Goal: Use online tool/utility: Utilize a website feature to perform a specific function

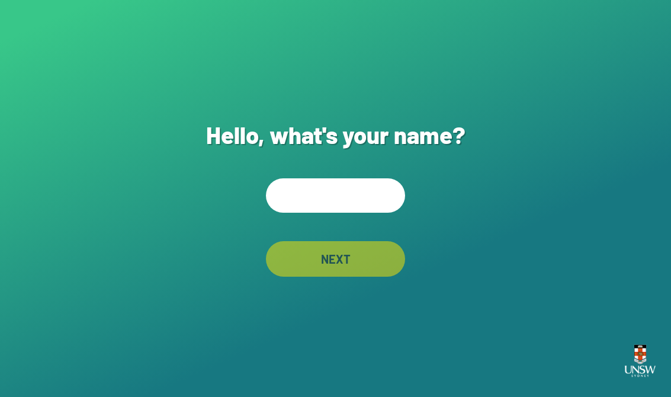
click at [371, 198] on input "text" at bounding box center [335, 195] width 139 height 34
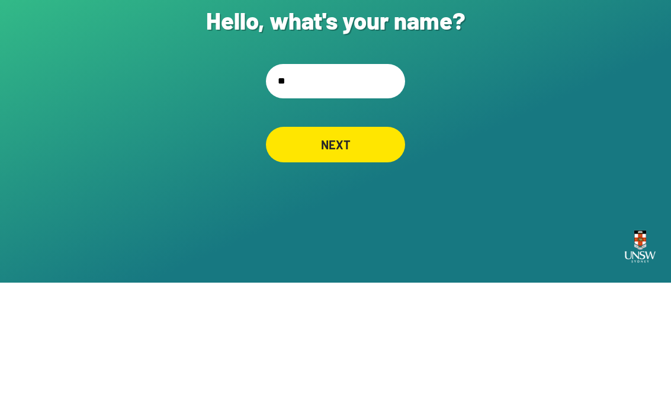
type input "*"
type input "****"
click at [380, 241] on div "NEXT" at bounding box center [335, 259] width 139 height 36
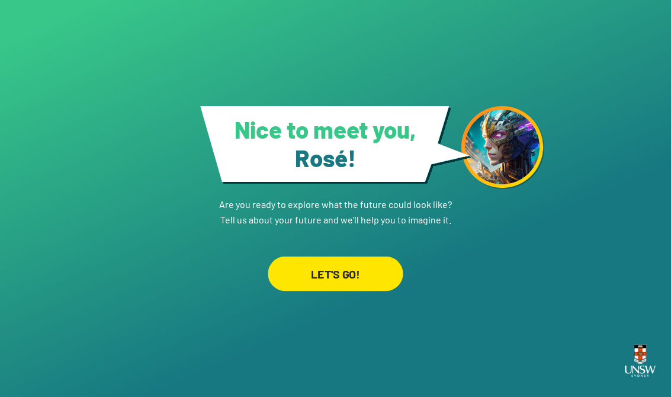
click at [384, 267] on div "LET'S GO!" at bounding box center [335, 273] width 135 height 34
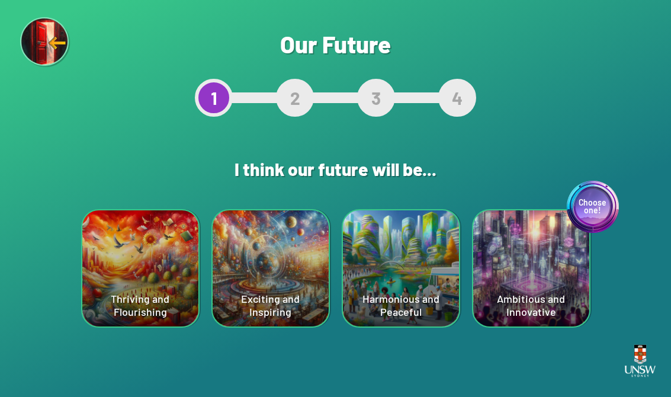
click at [137, 274] on div "Thriving and Flourishing" at bounding box center [140, 268] width 116 height 116
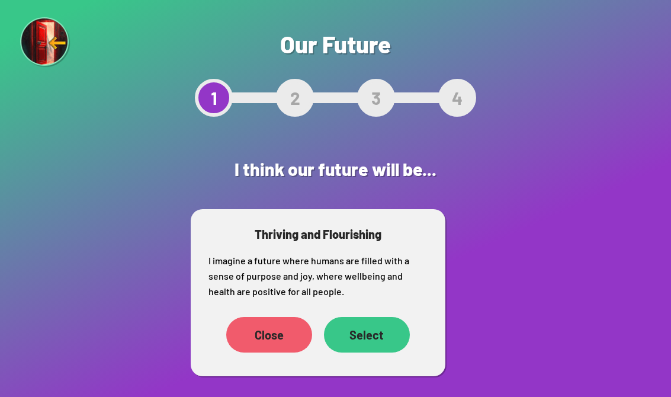
click at [282, 332] on div "Close" at bounding box center [269, 335] width 86 height 36
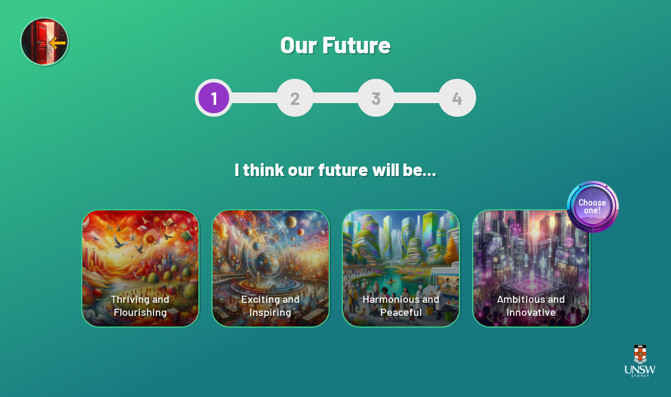
click at [537, 255] on div "Choose one! Ambitious and Innovative" at bounding box center [531, 268] width 116 height 116
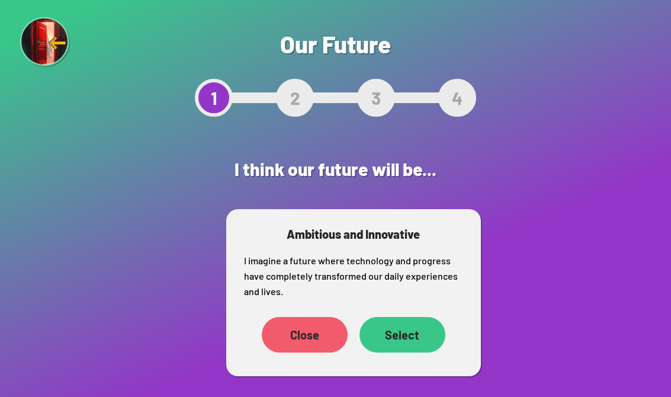
click at [408, 328] on div "Select" at bounding box center [403, 335] width 86 height 36
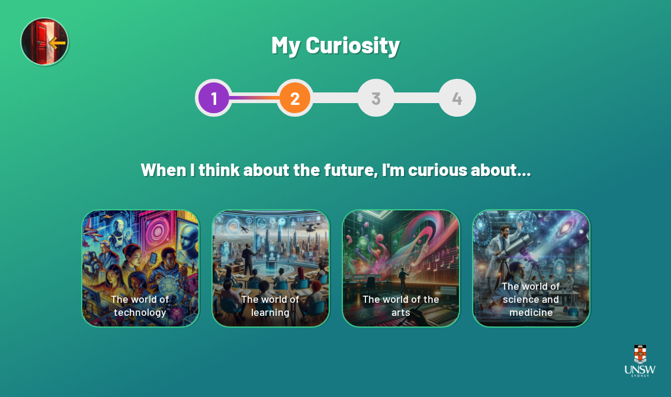
click at [393, 261] on div "The world of the arts" at bounding box center [401, 268] width 116 height 116
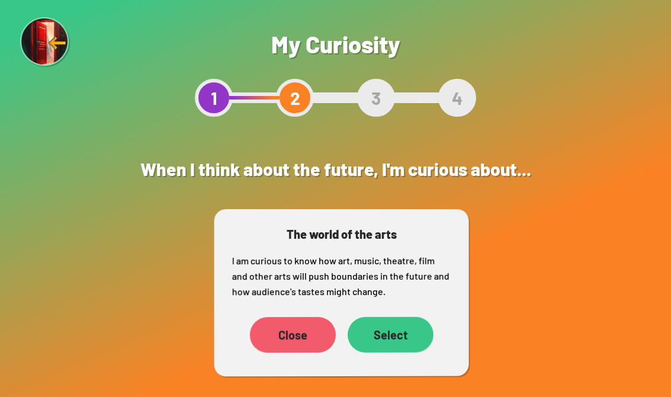
click at [394, 333] on div "Select" at bounding box center [391, 335] width 86 height 36
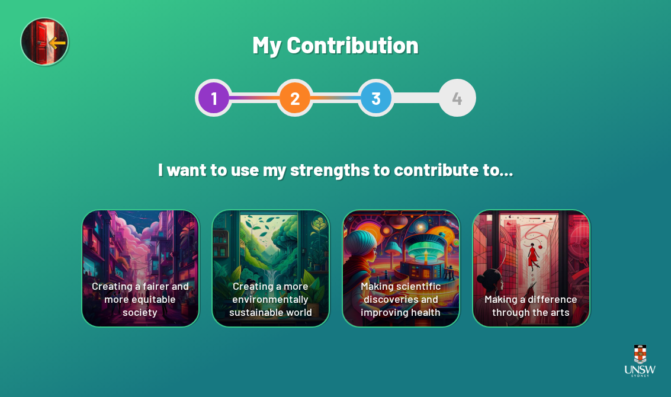
click at [169, 239] on div "Creating a fairer and more equitable society" at bounding box center [140, 268] width 116 height 116
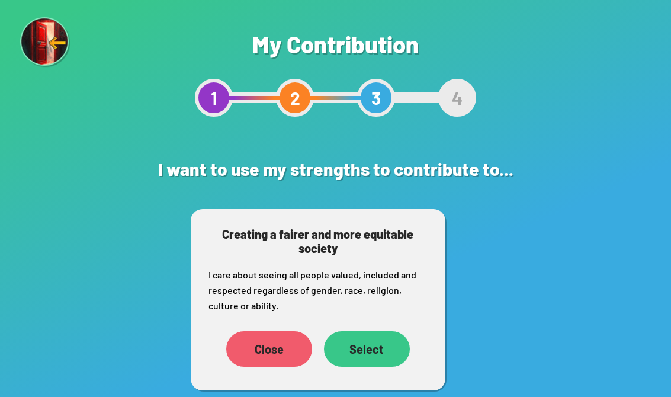
click at [383, 348] on div "Select" at bounding box center [367, 349] width 86 height 36
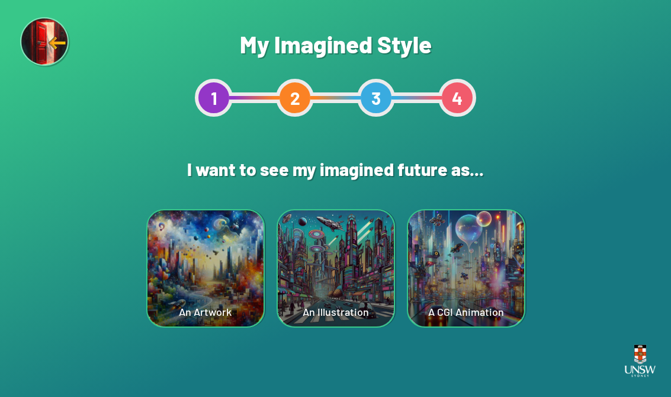
click at [244, 294] on div "An Artwork" at bounding box center [205, 268] width 116 height 116
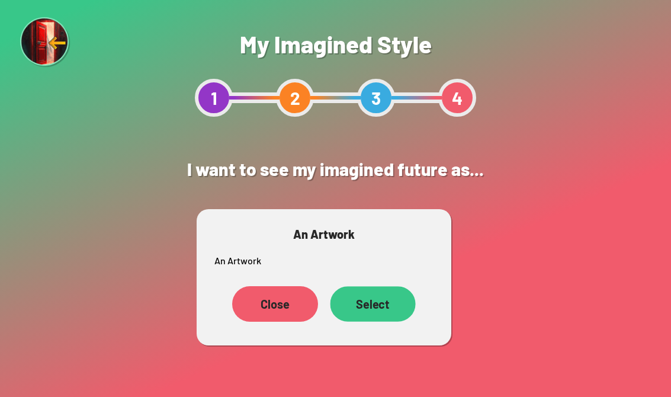
click at [376, 307] on div "Select" at bounding box center [372, 304] width 85 height 36
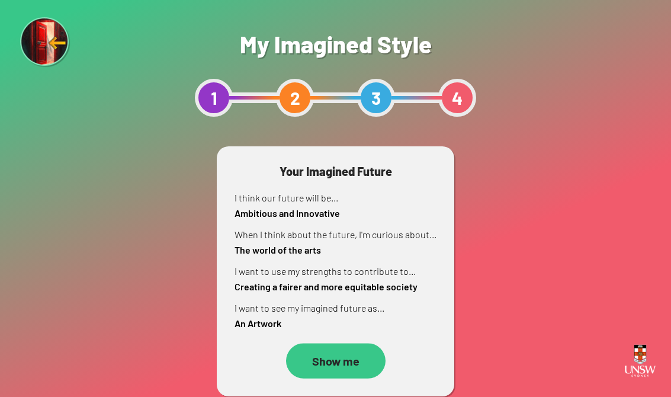
click at [344, 368] on div "Show me" at bounding box center [336, 360] width 100 height 35
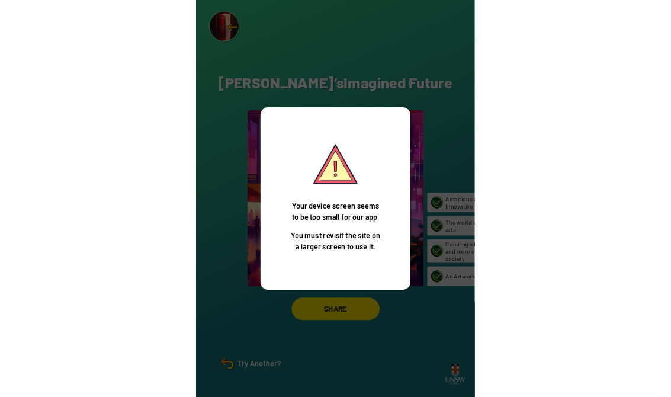
scroll to position [18, 0]
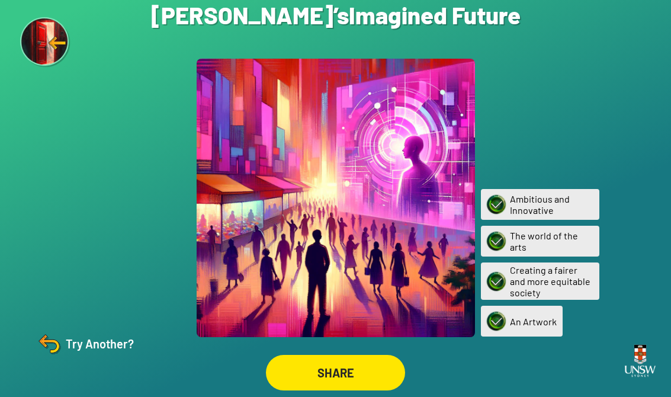
click at [43, 343] on img at bounding box center [49, 343] width 28 height 28
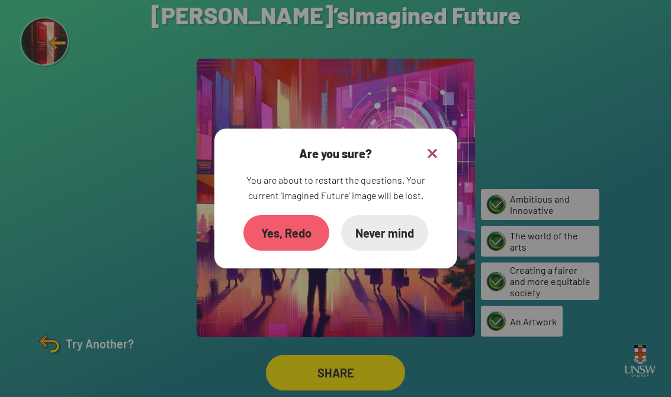
click at [280, 215] on div "Yes, Redo" at bounding box center [286, 233] width 86 height 36
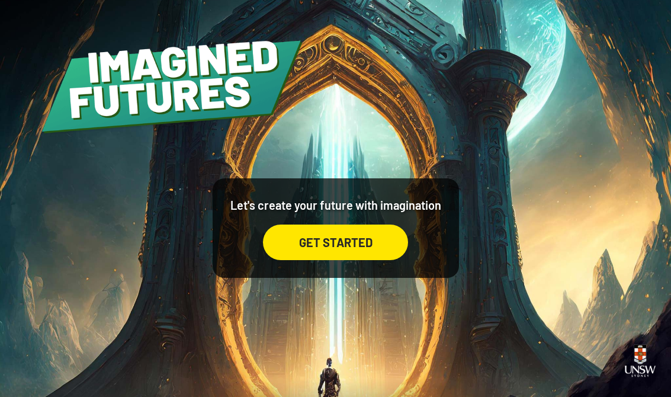
click at [360, 251] on div "GET STARTED" at bounding box center [335, 242] width 145 height 36
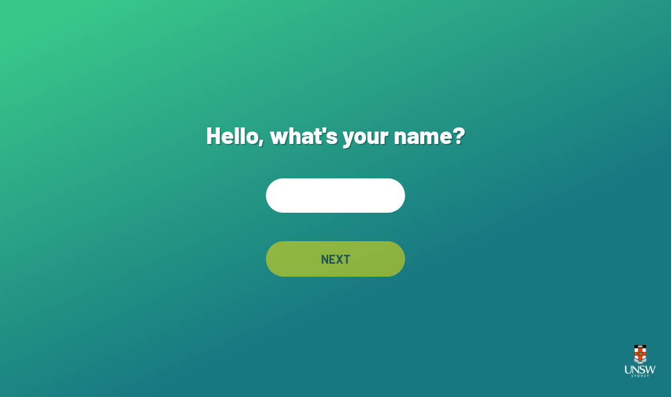
click at [351, 199] on input "text" at bounding box center [335, 195] width 139 height 34
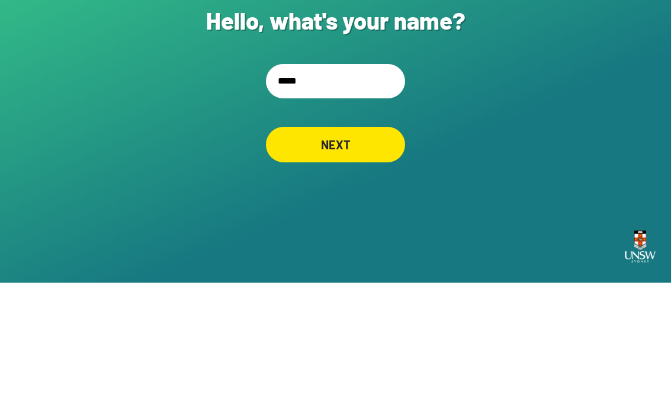
type input "******"
click at [364, 241] on div "NEXT" at bounding box center [335, 259] width 139 height 36
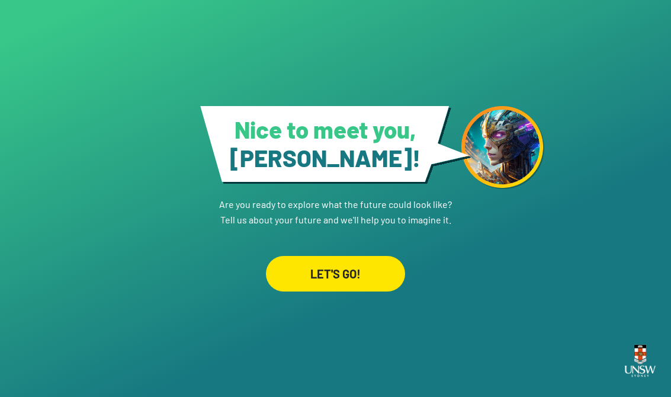
click at [324, 272] on div "LET'S GO!" at bounding box center [335, 274] width 139 height 36
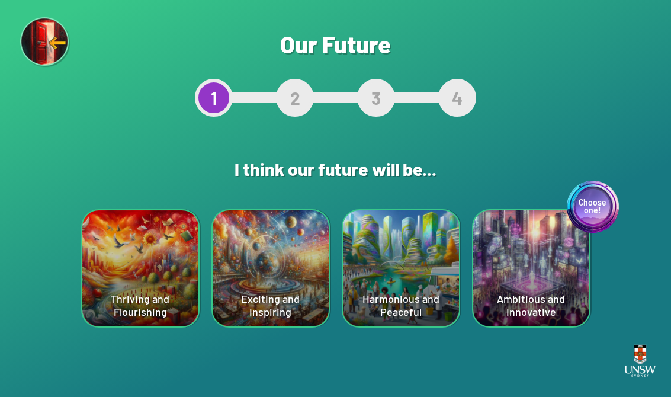
click at [514, 264] on div "Choose one! Ambitious and Innovative" at bounding box center [531, 268] width 116 height 116
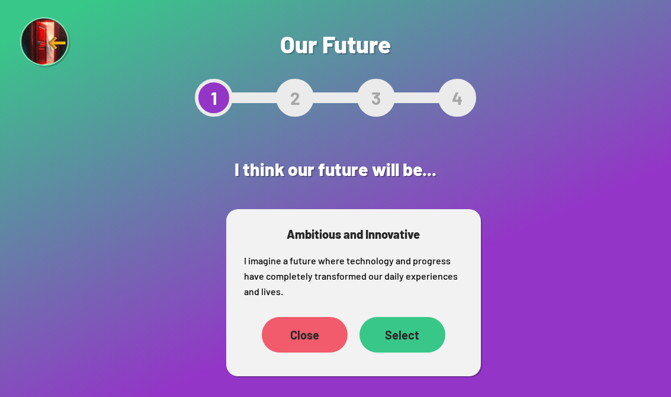
click at [430, 337] on div "Select" at bounding box center [403, 335] width 86 height 36
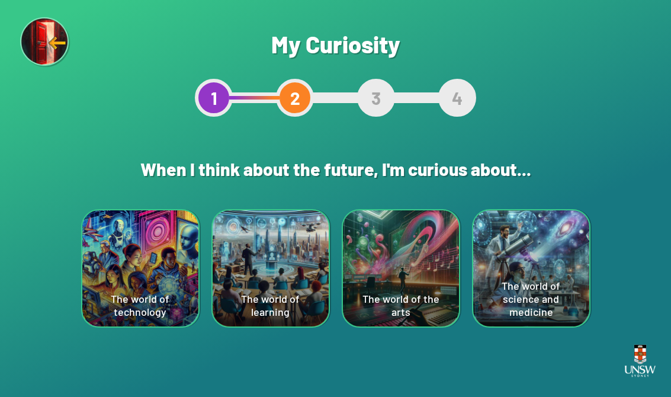
click at [147, 252] on div "The world of technology" at bounding box center [140, 268] width 116 height 116
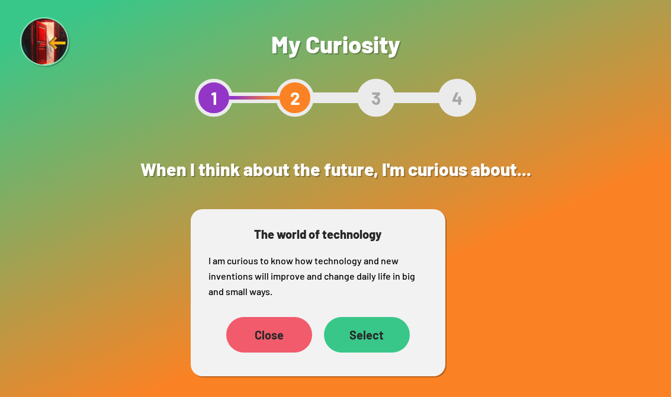
click at [394, 342] on div "Select" at bounding box center [367, 335] width 86 height 36
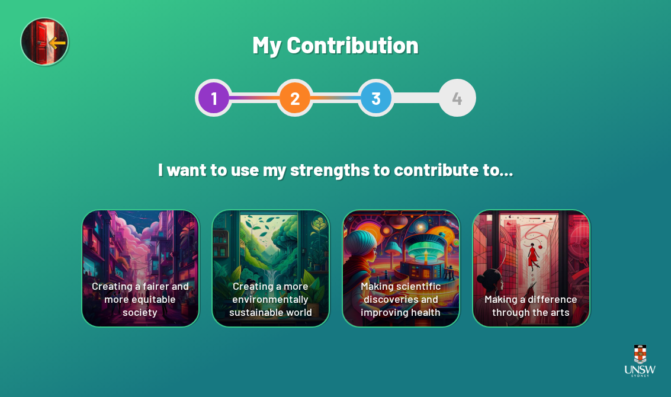
click at [425, 245] on div "Making scientific discoveries and improving health" at bounding box center [401, 268] width 116 height 116
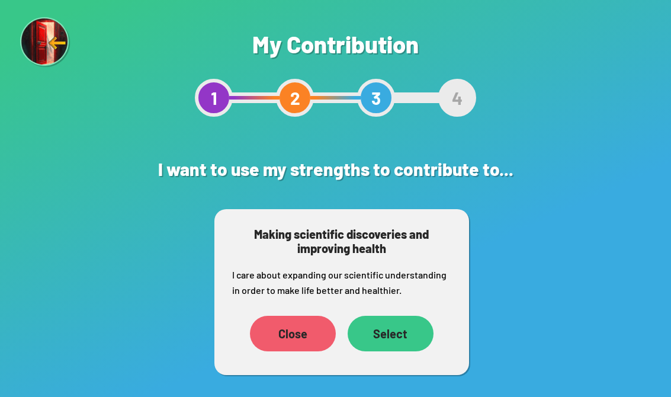
click at [402, 338] on div "Select" at bounding box center [391, 334] width 86 height 36
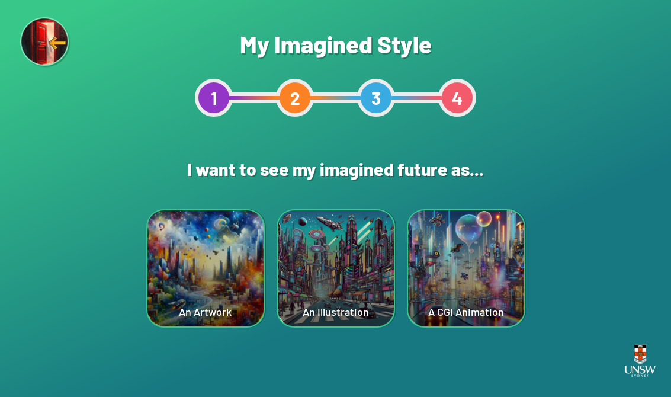
click at [470, 266] on div "A CGI Animation" at bounding box center [466, 268] width 116 height 116
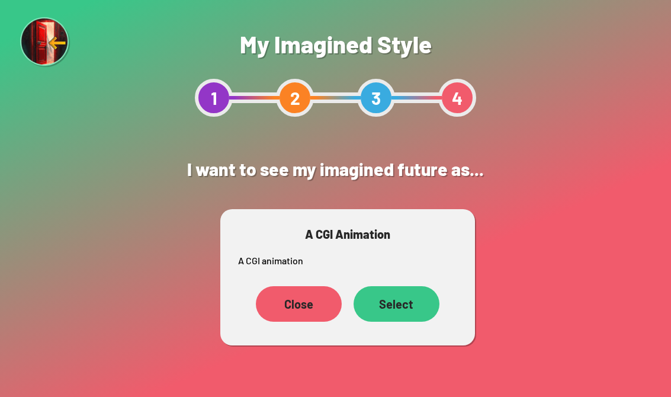
click at [419, 299] on div "Select" at bounding box center [397, 304] width 86 height 36
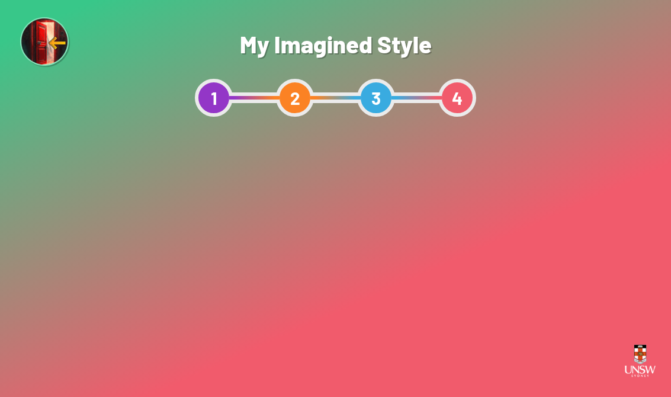
click at [397, 302] on p "I want to use my strengths to contribute to... Making scientific discoveries an…" at bounding box center [335, 287] width 207 height 46
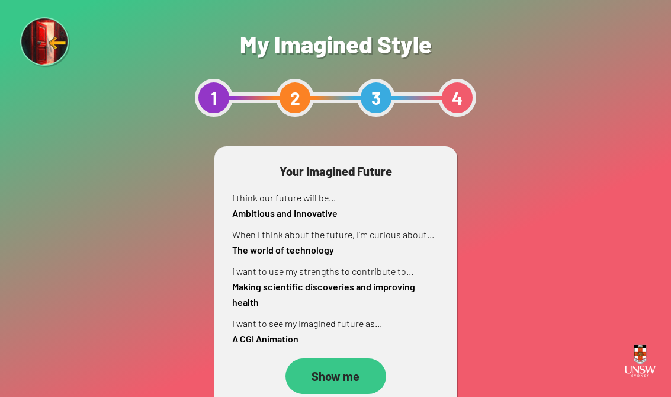
click at [350, 372] on div "Show me" at bounding box center [335, 376] width 101 height 36
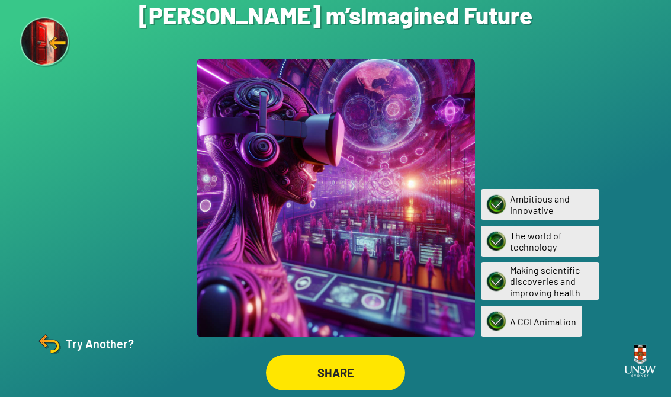
scroll to position [18, 0]
click at [54, 345] on img at bounding box center [49, 343] width 28 height 28
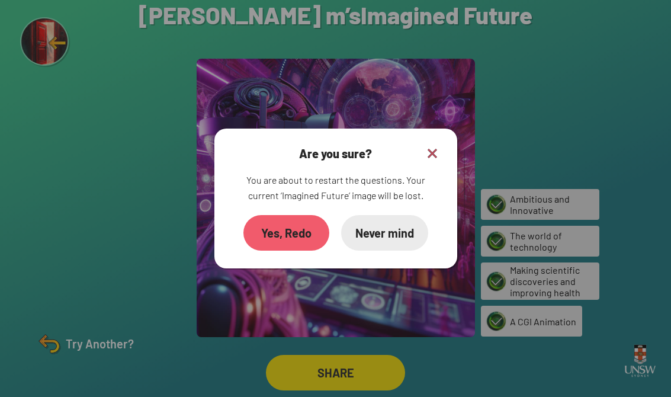
click at [299, 219] on div "Yes, Redo" at bounding box center [286, 233] width 86 height 36
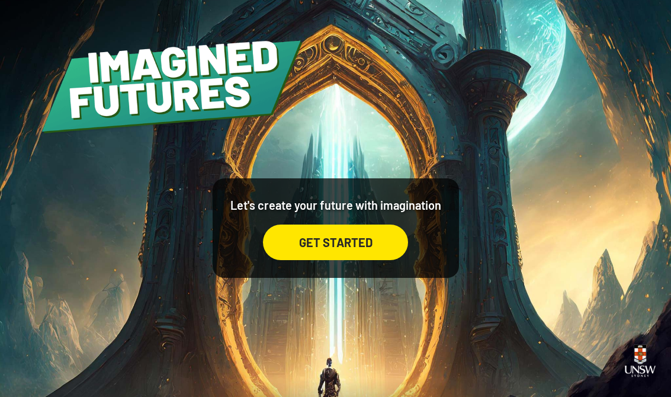
click at [376, 255] on div "GET STARTED" at bounding box center [335, 242] width 145 height 36
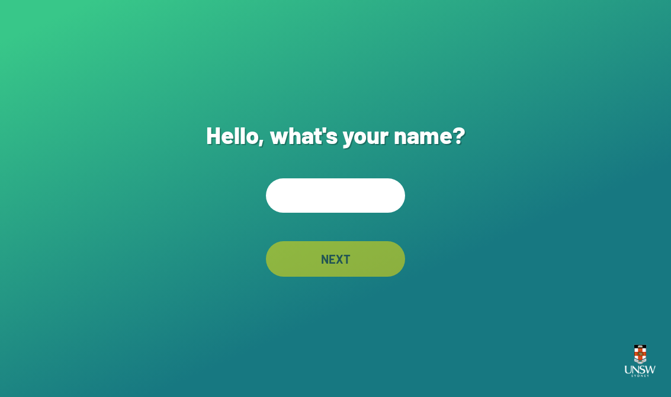
click at [380, 197] on input "text" at bounding box center [335, 195] width 139 height 34
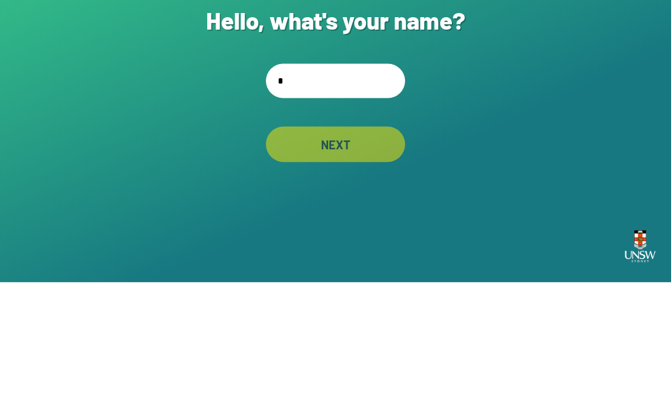
type input "**"
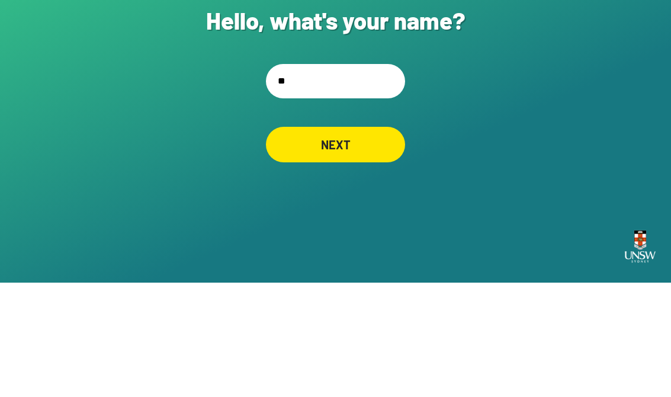
click at [374, 241] on div "NEXT" at bounding box center [335, 259] width 139 height 36
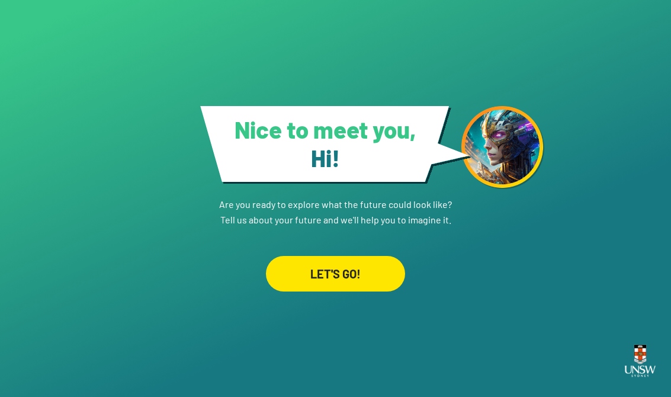
click at [391, 278] on div "LET'S GO!" at bounding box center [335, 274] width 139 height 36
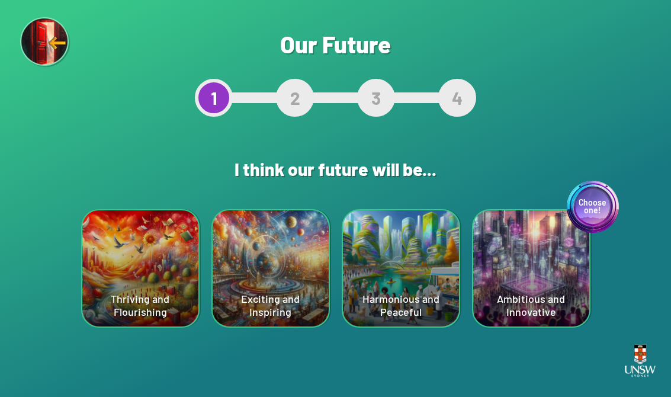
click at [514, 283] on div "Choose one! Ambitious and Innovative" at bounding box center [531, 268] width 116 height 116
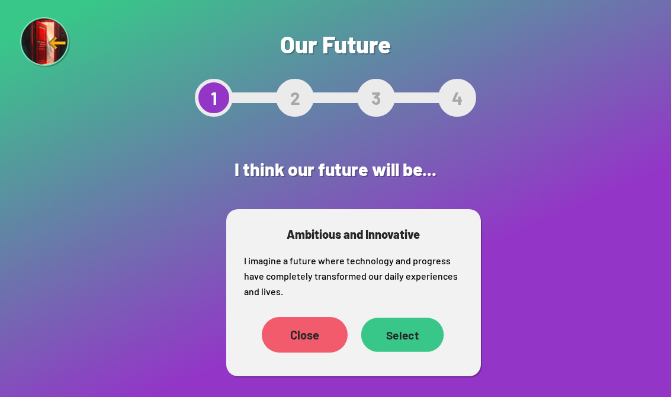
click at [423, 340] on div "Select" at bounding box center [402, 334] width 83 height 34
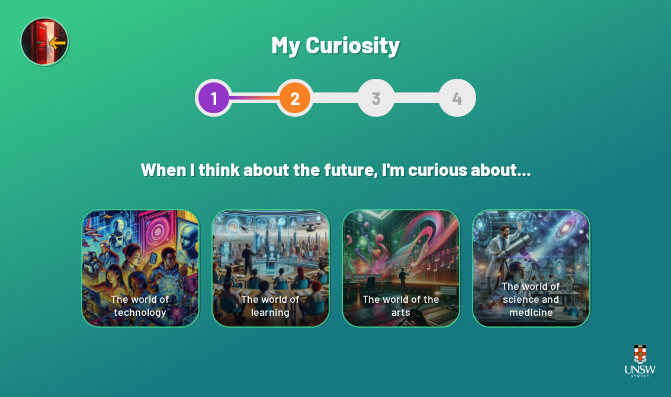
click at [129, 255] on div "The world of technology" at bounding box center [140, 268] width 116 height 116
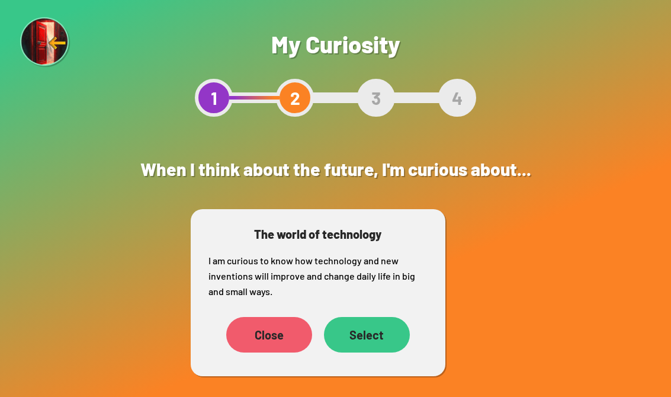
click at [406, 341] on div "Select" at bounding box center [367, 335] width 86 height 36
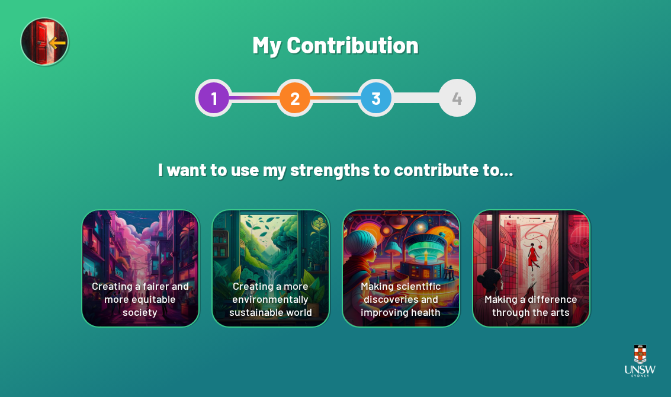
click at [114, 284] on div "Creating a fairer and more equitable society" at bounding box center [140, 268] width 116 height 116
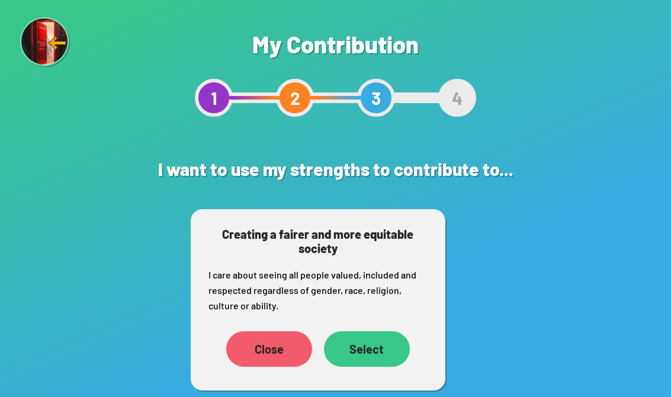
click at [399, 348] on div "Select" at bounding box center [367, 349] width 86 height 36
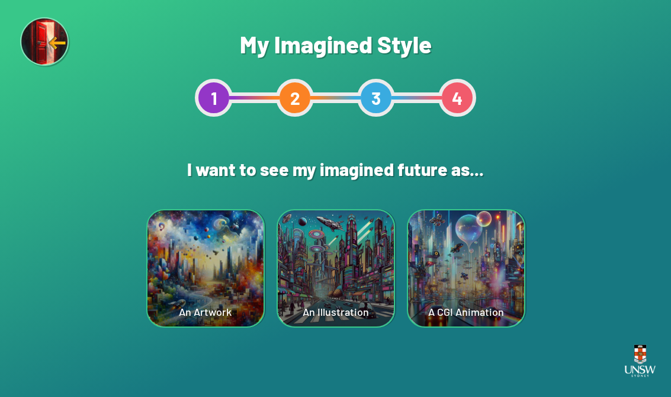
click at [360, 293] on div "An Illustration" at bounding box center [336, 268] width 116 height 116
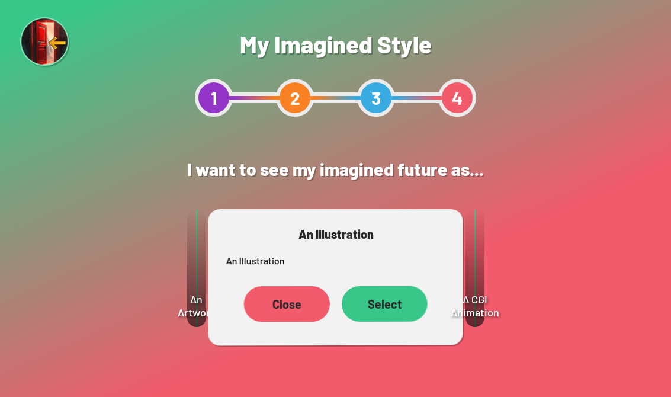
click at [390, 306] on div "Select" at bounding box center [385, 304] width 86 height 36
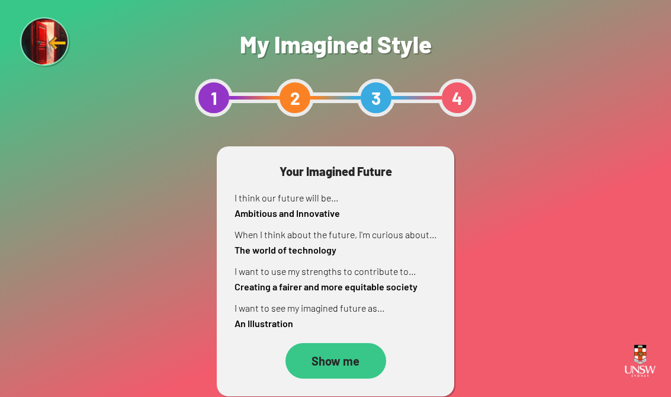
click at [357, 361] on div "Show me" at bounding box center [335, 361] width 101 height 36
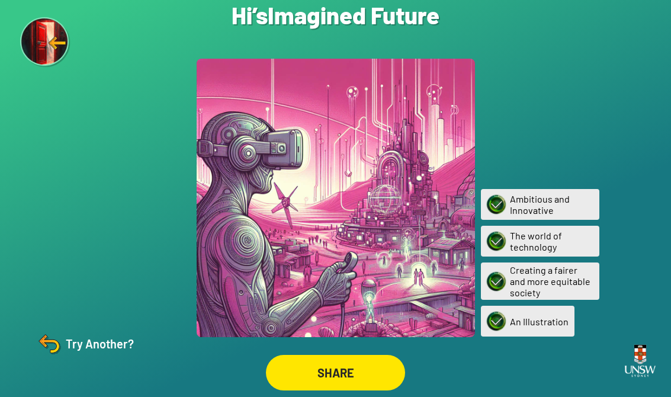
click at [110, 354] on div "Try Another?" at bounding box center [84, 343] width 99 height 28
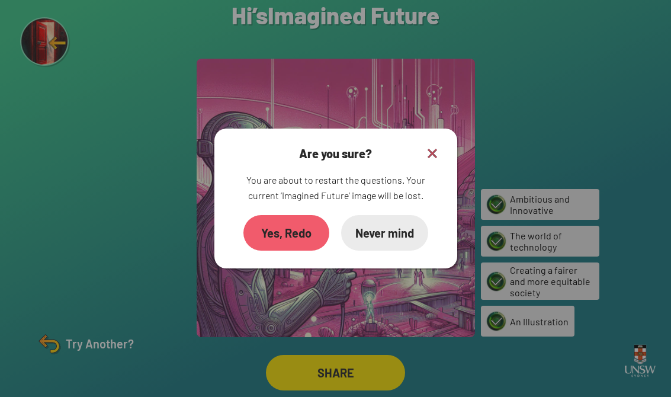
click at [296, 238] on div "Yes, Redo" at bounding box center [286, 233] width 86 height 36
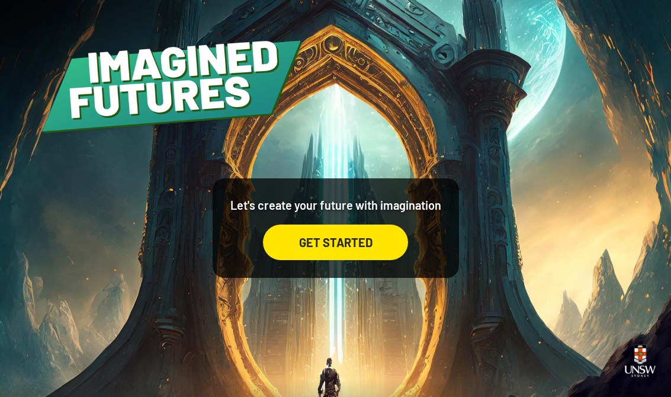
click at [376, 249] on div "GET STARTED" at bounding box center [335, 242] width 145 height 36
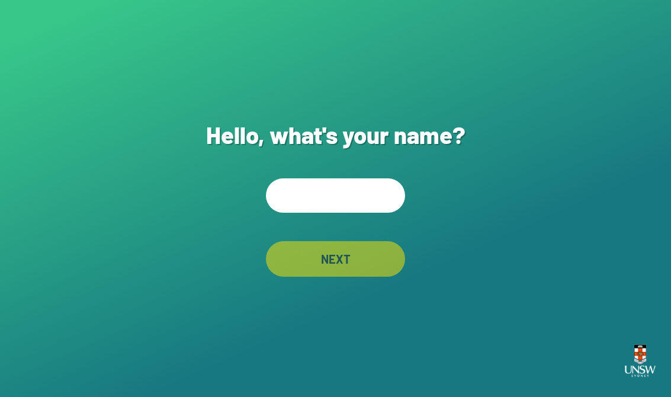
click at [296, 211] on input "text" at bounding box center [335, 195] width 139 height 34
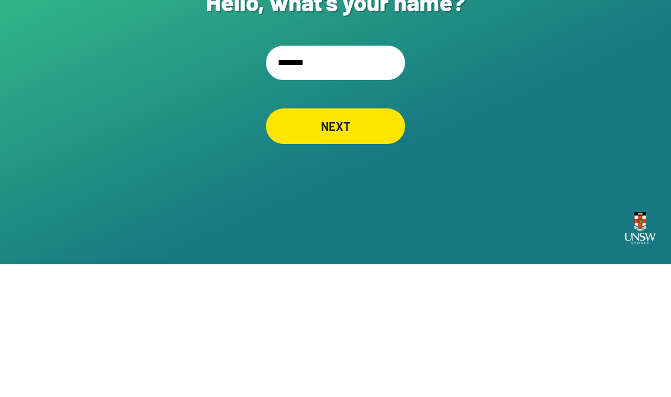
type input "*******"
click at [389, 113] on div "Hello, what's your name? ******* NEXT" at bounding box center [335, 198] width 671 height 397
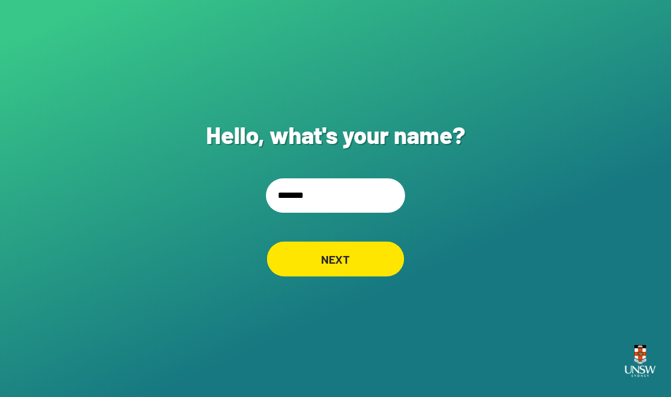
click at [363, 241] on div "NEXT" at bounding box center [335, 258] width 137 height 35
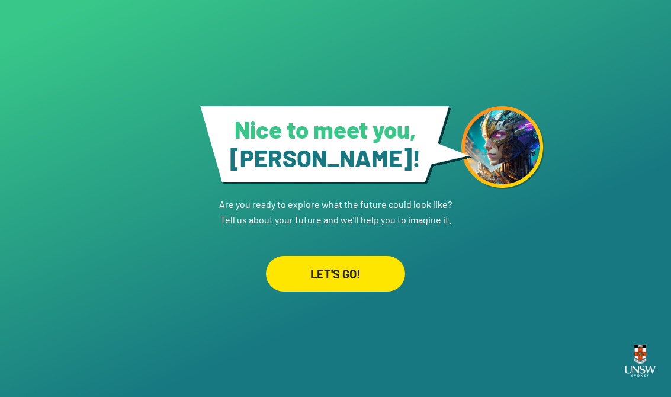
click at [341, 256] on link "LET'S GO!" at bounding box center [335, 259] width 139 height 64
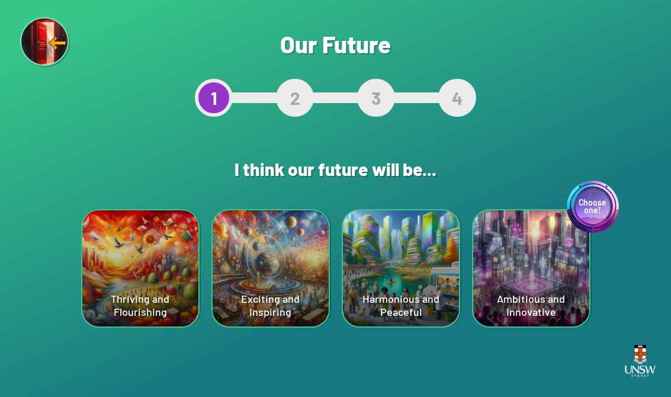
click at [121, 249] on div "Thriving and Flourishing" at bounding box center [140, 268] width 116 height 116
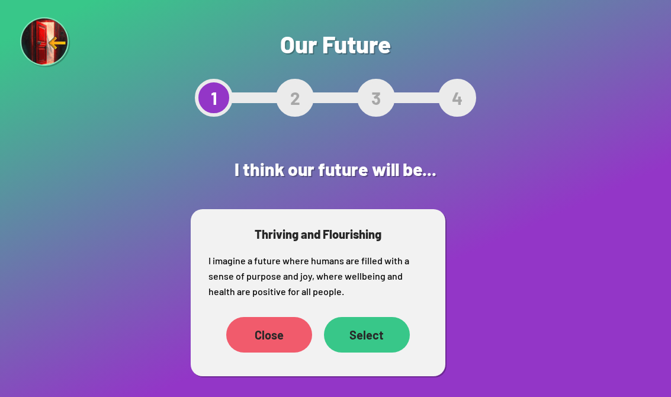
click at [345, 309] on div "Thriving and Flourishing I imagine a future where humans are filled with a sens…" at bounding box center [318, 292] width 255 height 167
click at [360, 326] on div "Select" at bounding box center [367, 335] width 86 height 36
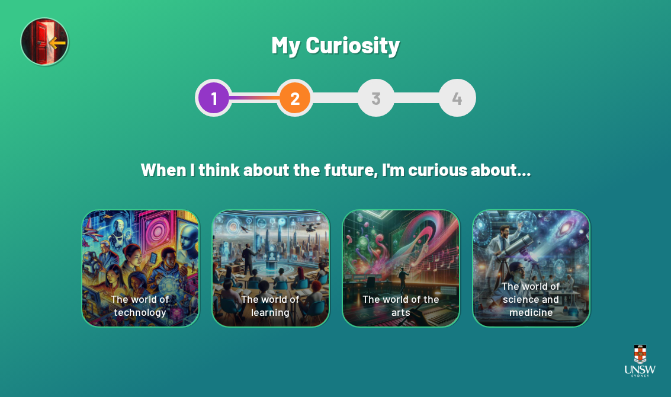
click at [380, 273] on div "The world of the arts" at bounding box center [401, 268] width 116 height 116
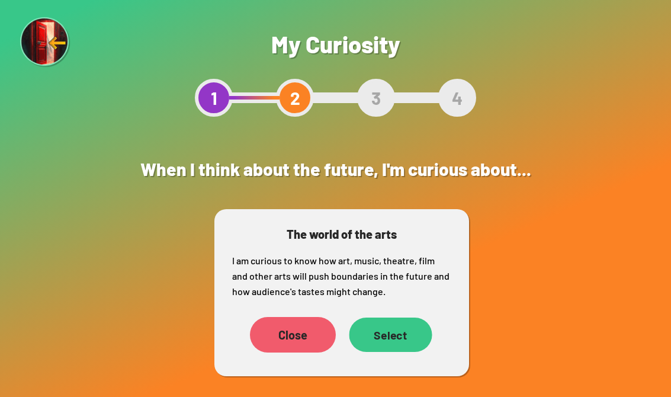
click at [387, 340] on div "Select" at bounding box center [390, 334] width 83 height 34
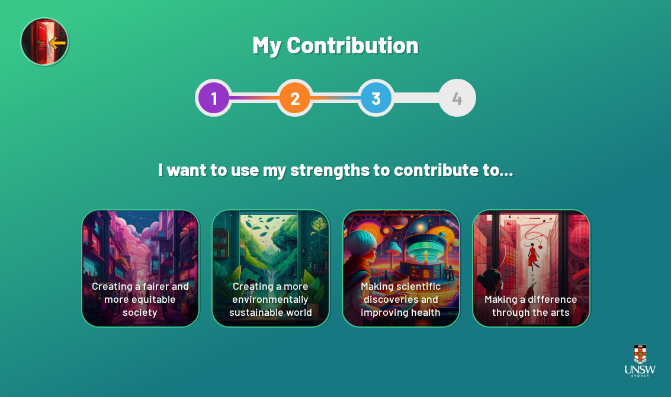
click at [100, 242] on div "Creating a fairer and more equitable society" at bounding box center [140, 268] width 116 height 116
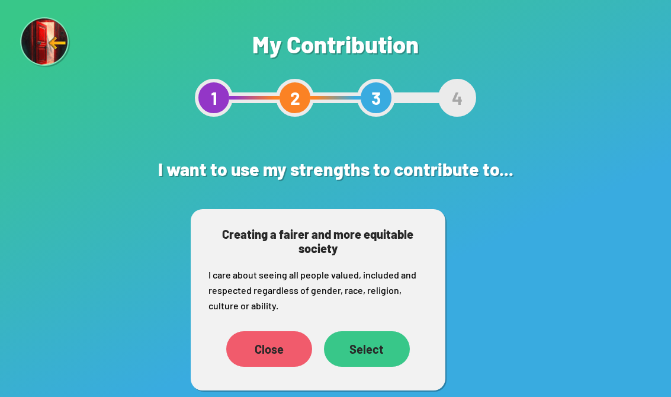
click at [370, 338] on div "Select" at bounding box center [367, 349] width 86 height 36
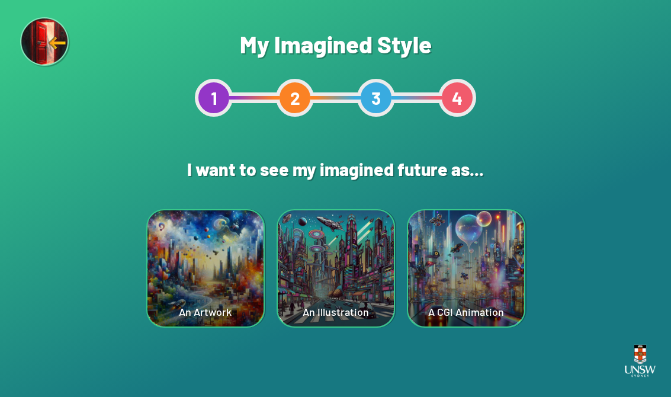
click at [245, 290] on div "An Artwork" at bounding box center [205, 268] width 116 height 116
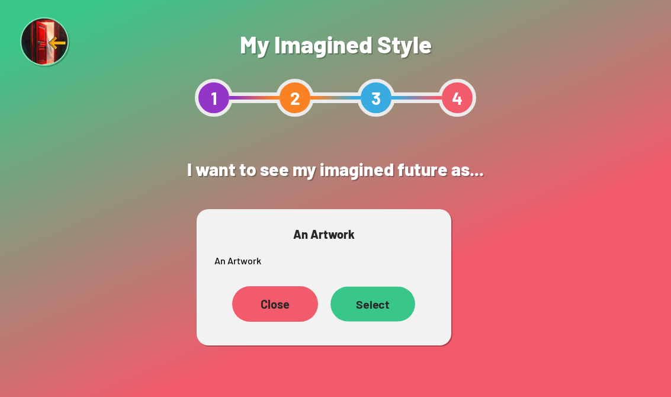
click at [381, 317] on div "Select" at bounding box center [372, 303] width 85 height 35
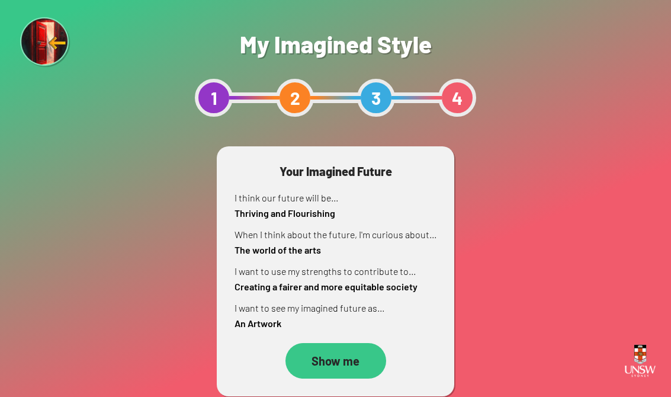
click at [350, 355] on div "Show me" at bounding box center [335, 361] width 101 height 36
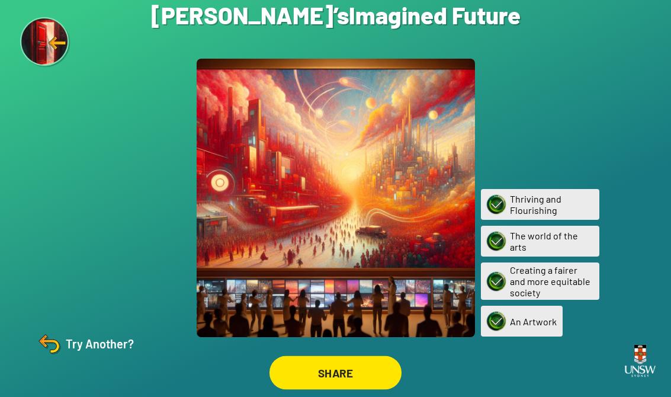
click at [331, 370] on div "SHARE" at bounding box center [335, 373] width 132 height 34
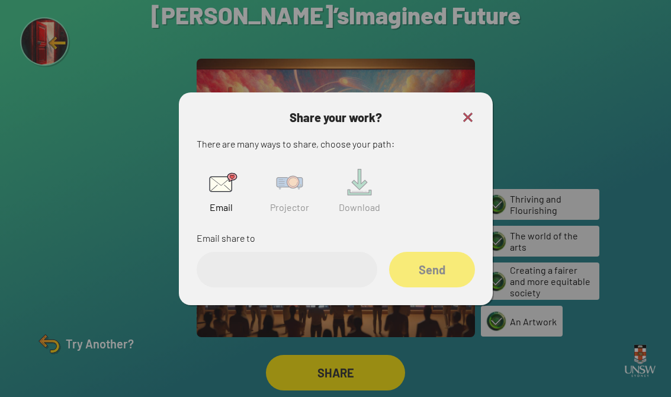
click at [299, 201] on img at bounding box center [290, 182] width 38 height 38
click at [307, 280] on input "text" at bounding box center [287, 270] width 181 height 36
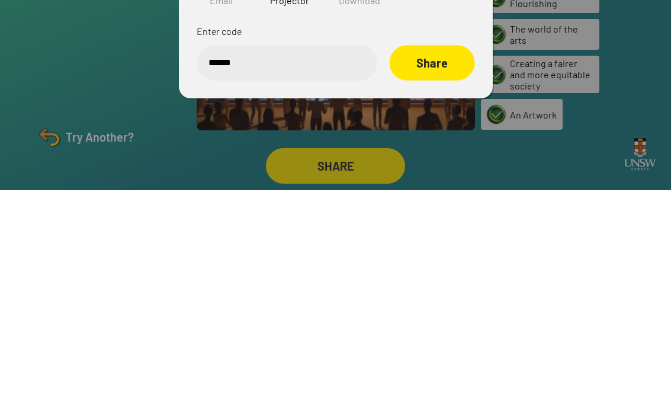
type input "******"
click at [450, 252] on div "Share" at bounding box center [431, 270] width 85 height 36
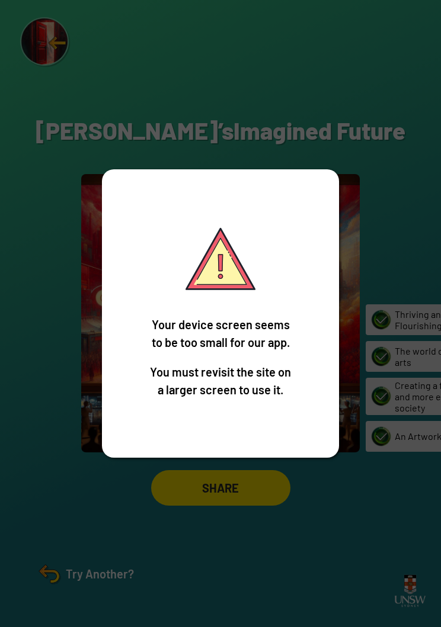
click at [182, 531] on div "Your device screen seems to be too small for our app. You must revisit the site…" at bounding box center [220, 313] width 441 height 627
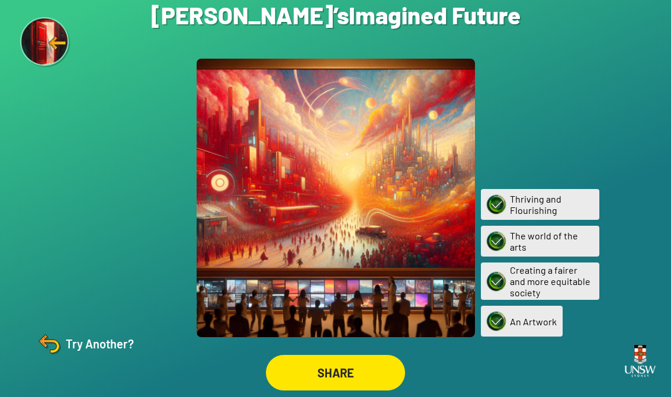
scroll to position [18, 0]
click at [44, 41] on img at bounding box center [45, 42] width 49 height 49
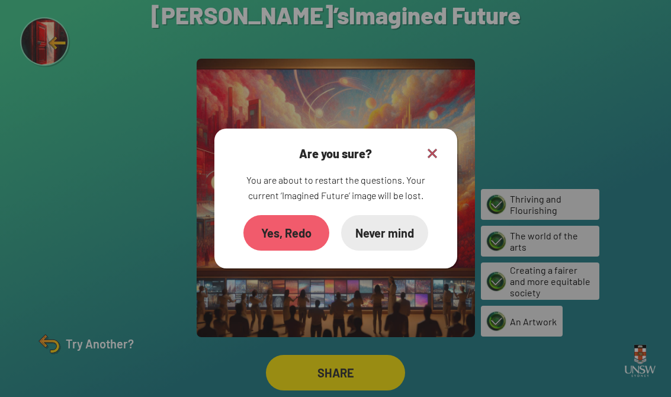
click at [264, 229] on div "Yes, Redo" at bounding box center [286, 233] width 86 height 36
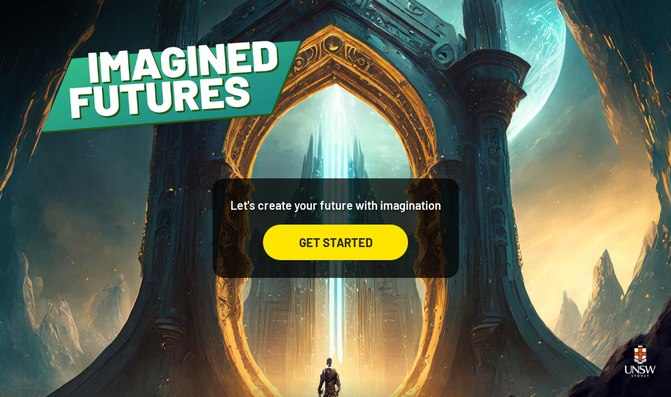
click at [384, 258] on div "GET STARTED" at bounding box center [335, 242] width 145 height 36
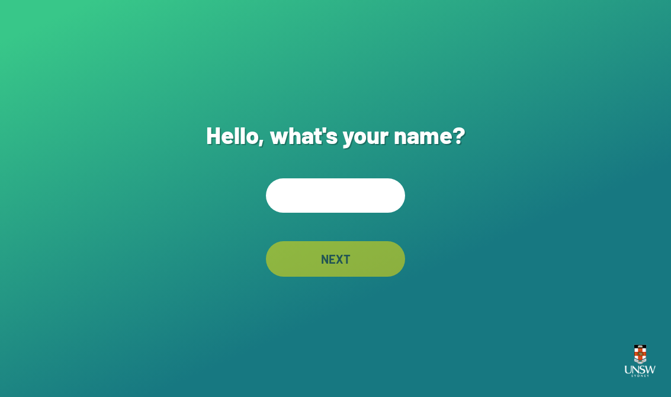
click at [382, 203] on input "text" at bounding box center [335, 195] width 139 height 34
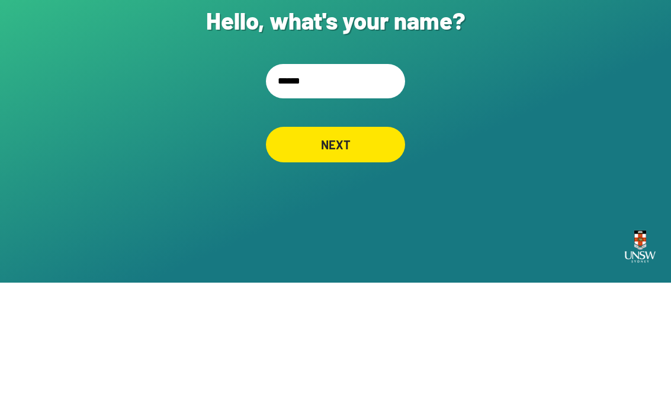
type input "*******"
click at [373, 241] on div "NEXT" at bounding box center [336, 258] width 138 height 35
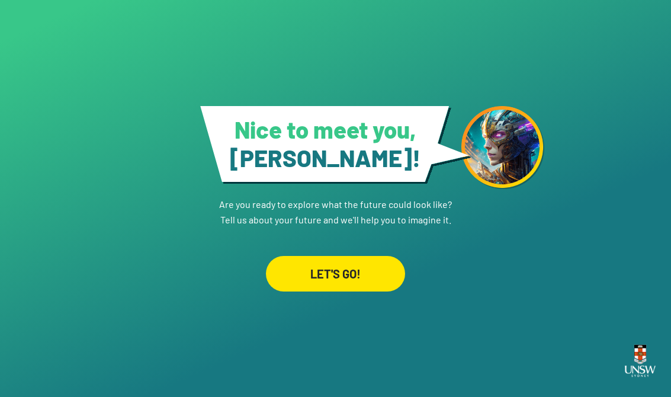
click at [383, 266] on div "LET'S GO!" at bounding box center [335, 274] width 139 height 36
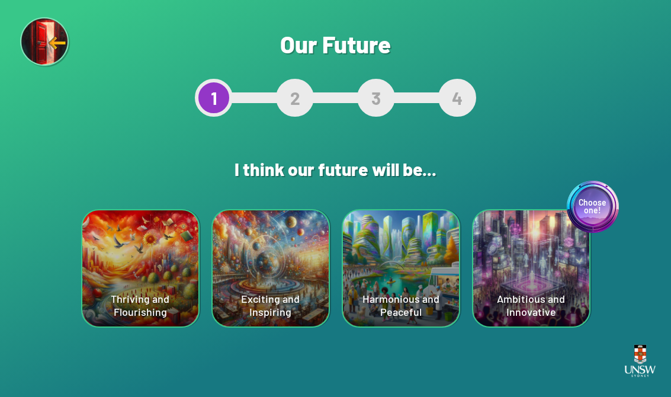
click at [440, 259] on div "Choose one! Ambitious and Innovative" at bounding box center [531, 268] width 116 height 116
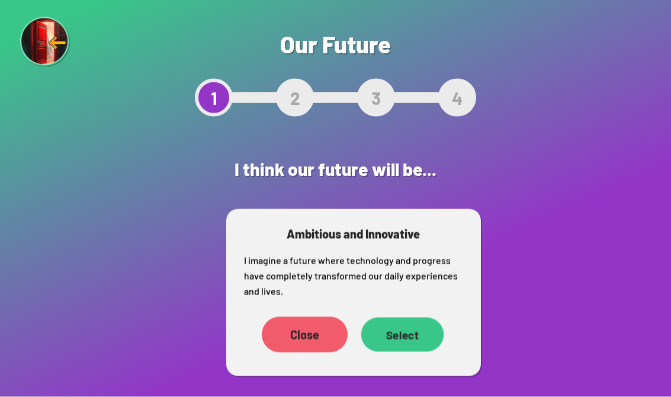
scroll to position [18, 0]
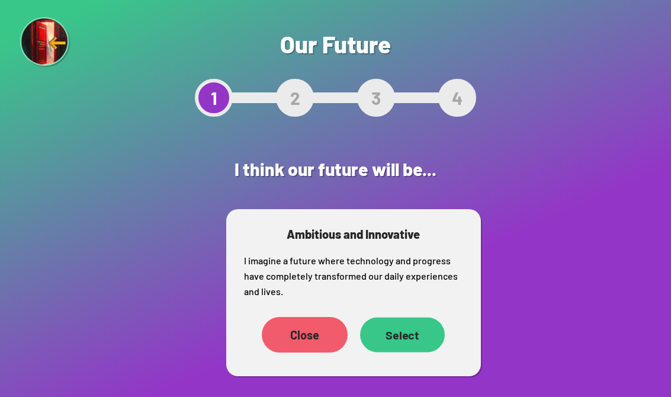
click at [415, 317] on div "Select" at bounding box center [402, 334] width 85 height 35
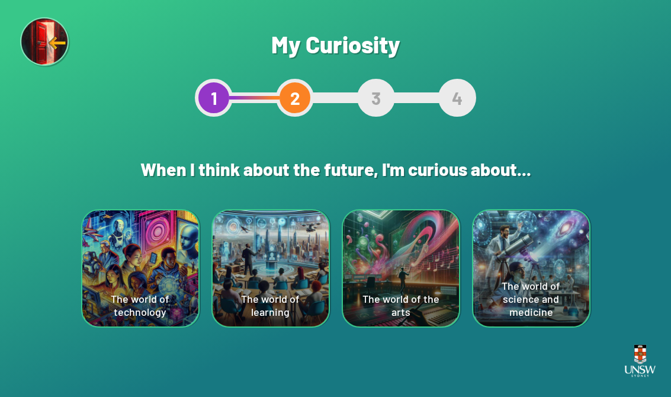
click at [440, 280] on div "The world of science and medicine" at bounding box center [531, 268] width 116 height 116
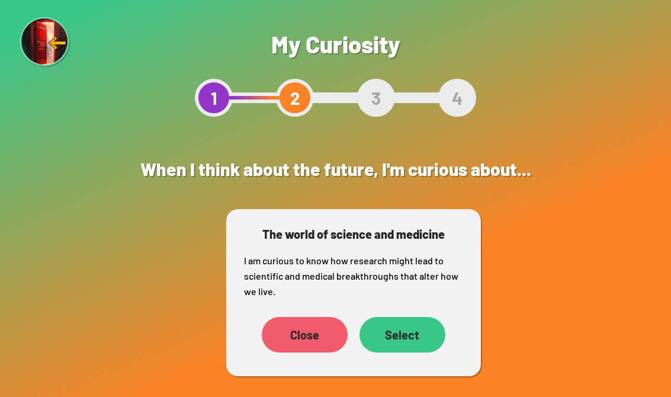
click at [398, 331] on div "Select" at bounding box center [403, 335] width 86 height 36
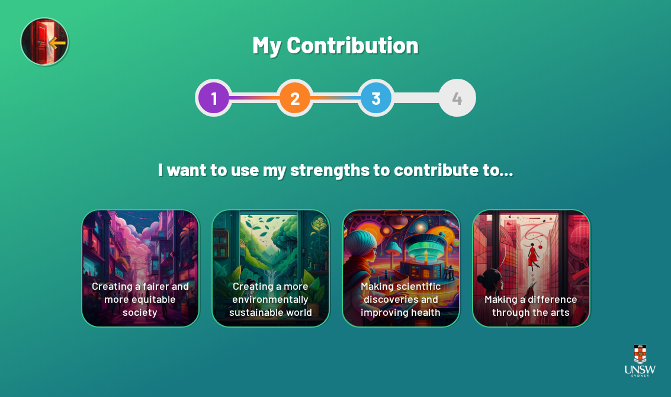
click at [396, 242] on div "Making scientific discoveries and improving health" at bounding box center [401, 268] width 116 height 116
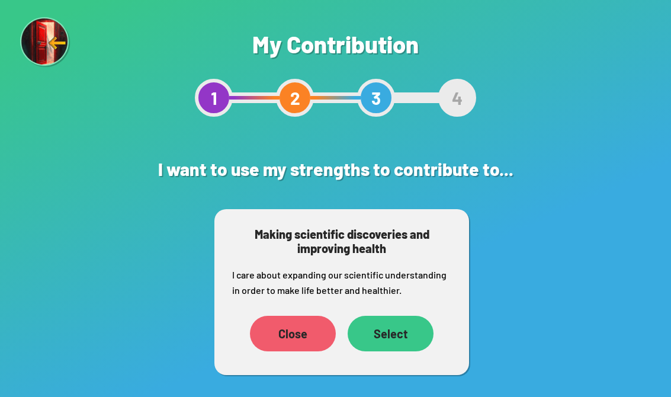
click at [398, 330] on div "Select" at bounding box center [391, 334] width 86 height 36
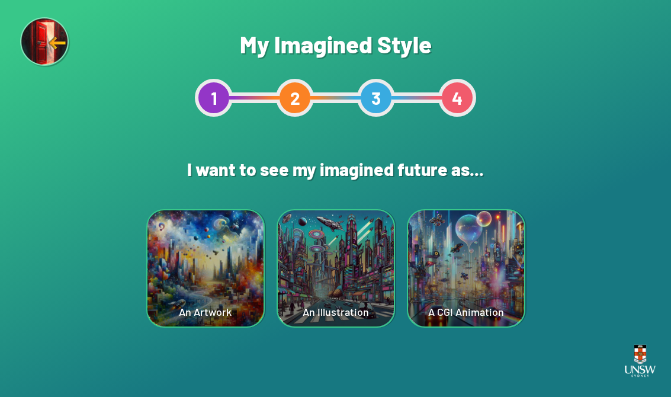
click at [235, 262] on div "An Artwork" at bounding box center [205, 268] width 116 height 116
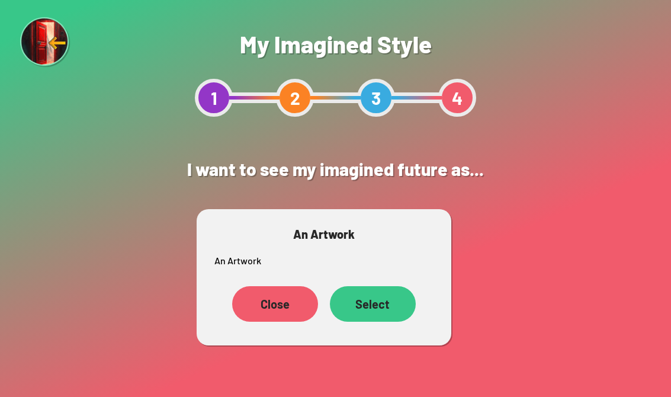
click at [374, 310] on div "Select" at bounding box center [373, 304] width 86 height 36
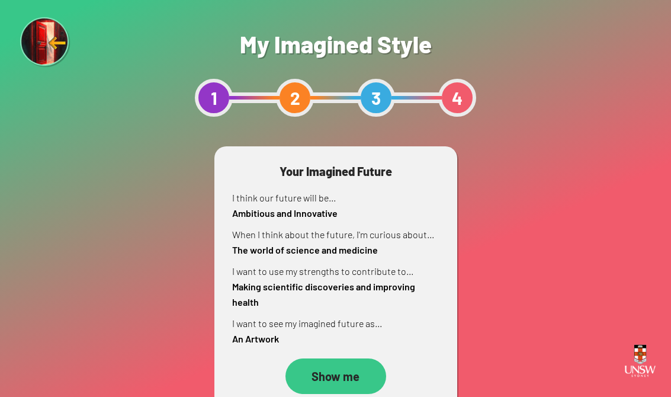
click at [359, 370] on div "Show me" at bounding box center [335, 376] width 101 height 36
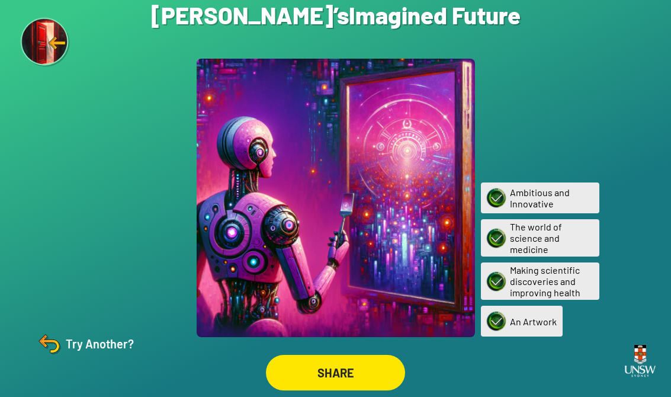
click at [41, 35] on img at bounding box center [46, 43] width 50 height 50
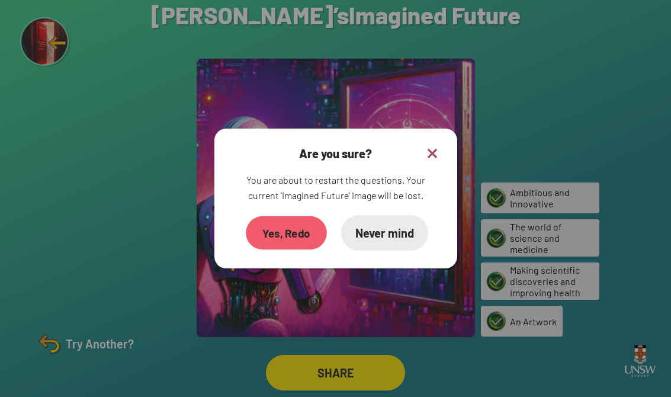
click at [306, 248] on div "Yes, Redo" at bounding box center [286, 233] width 81 height 34
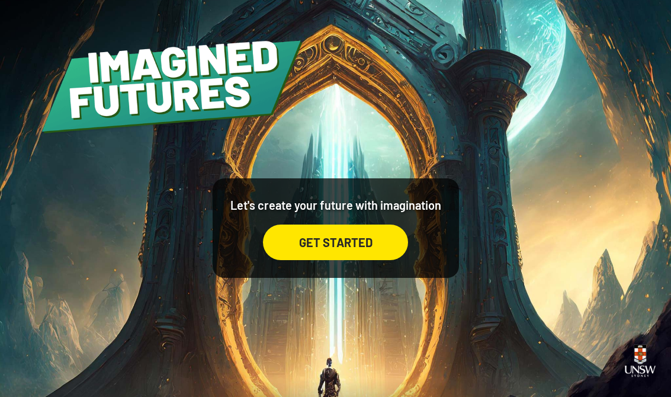
click at [357, 251] on div "GET STARTED" at bounding box center [335, 242] width 145 height 36
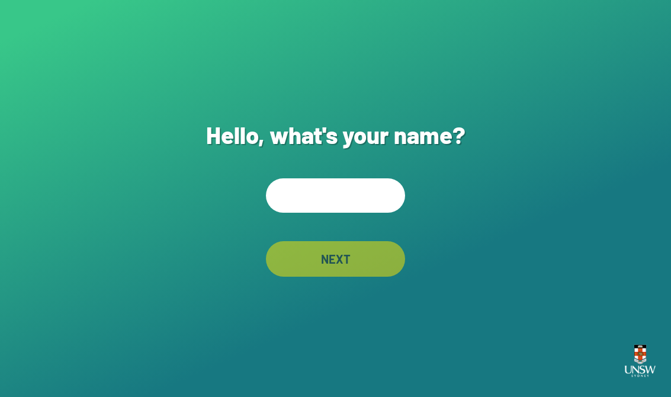
click at [353, 213] on input "text" at bounding box center [335, 195] width 139 height 34
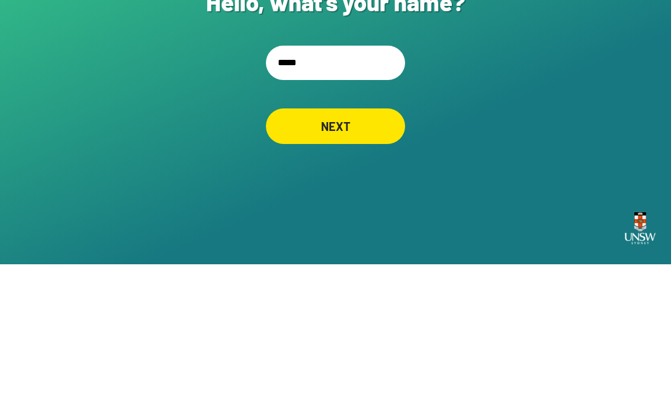
type input "******"
click at [381, 242] on div "NEXT" at bounding box center [335, 259] width 133 height 34
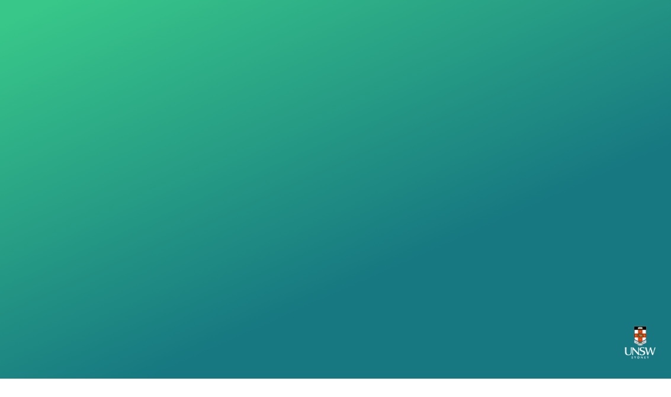
scroll to position [18, 0]
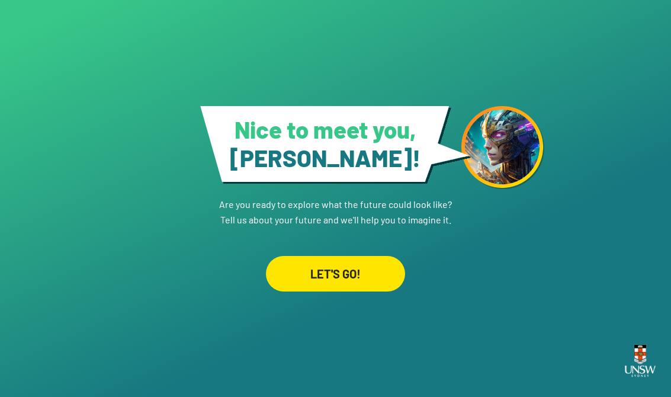
click at [366, 256] on div "LET'S GO!" at bounding box center [335, 274] width 139 height 36
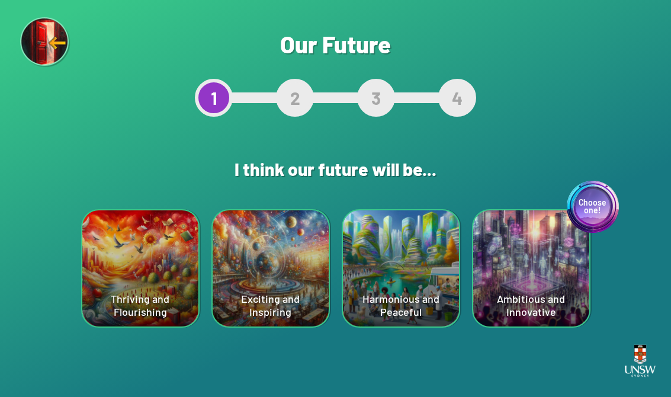
click at [415, 260] on div "Harmonious and Peaceful" at bounding box center [401, 268] width 116 height 116
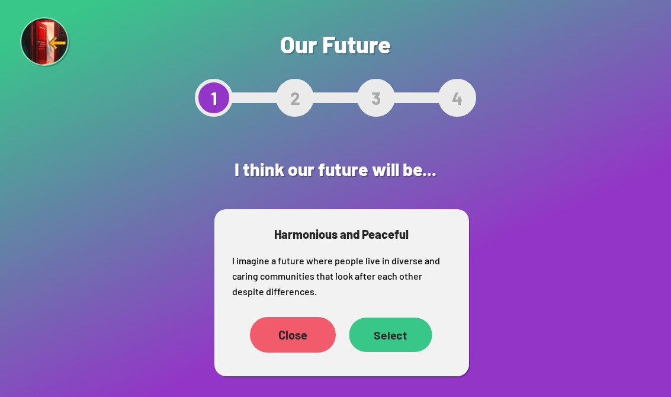
click at [408, 341] on div "Select" at bounding box center [390, 334] width 83 height 34
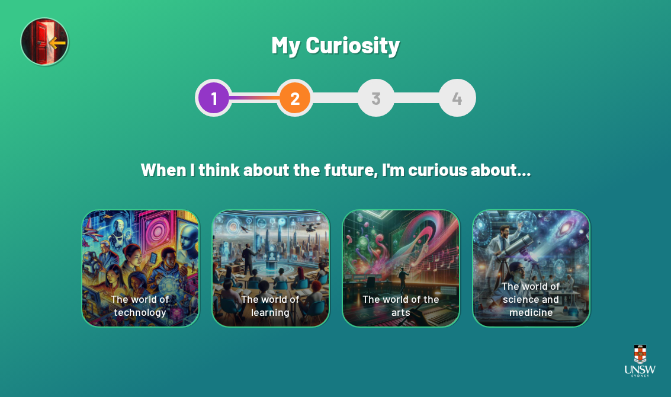
click at [118, 263] on div "The world of technology" at bounding box center [140, 268] width 116 height 116
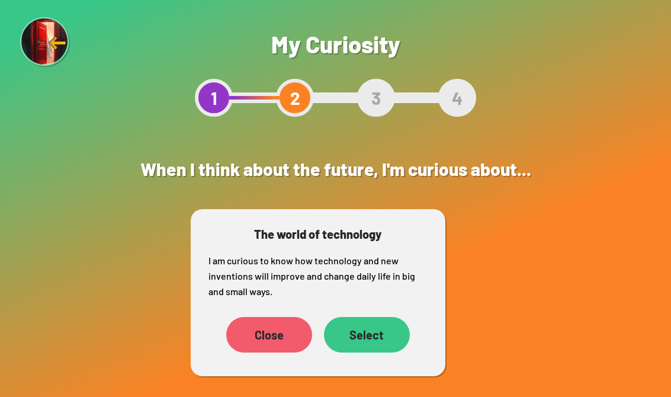
click at [407, 334] on div "Select" at bounding box center [367, 335] width 86 height 36
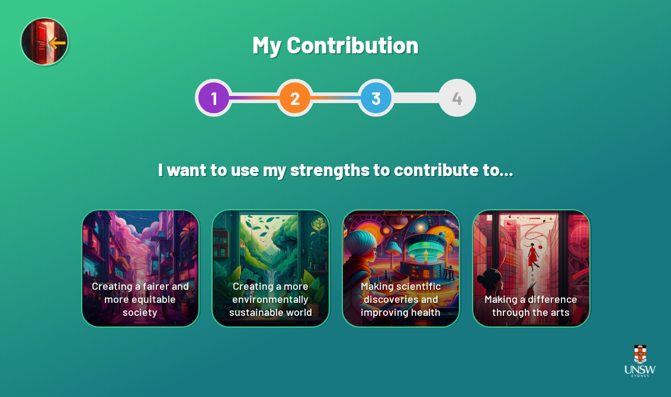
click at [165, 272] on div "Creating a fairer and more equitable society" at bounding box center [140, 268] width 116 height 116
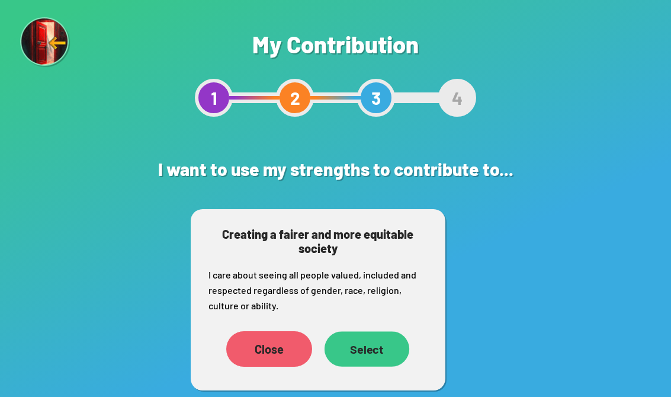
click at [376, 352] on div "Select" at bounding box center [366, 348] width 85 height 35
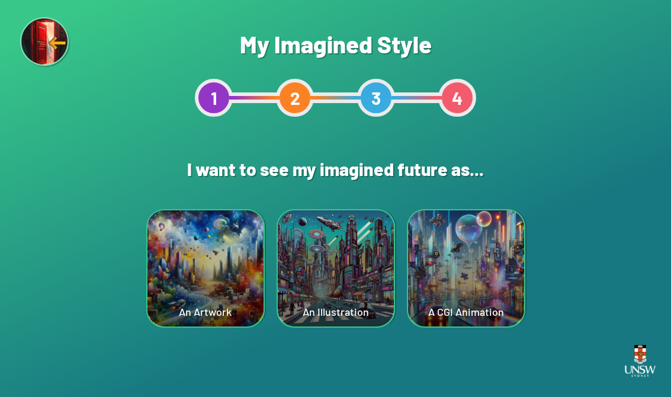
click at [440, 277] on div "A CGI Animation" at bounding box center [466, 268] width 116 height 116
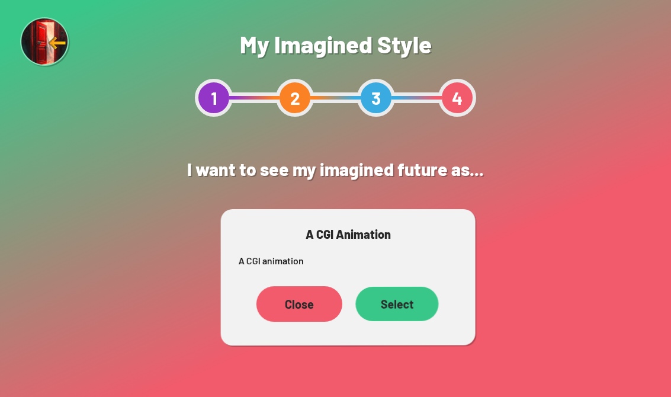
click at [409, 307] on div "Select" at bounding box center [396, 304] width 83 height 34
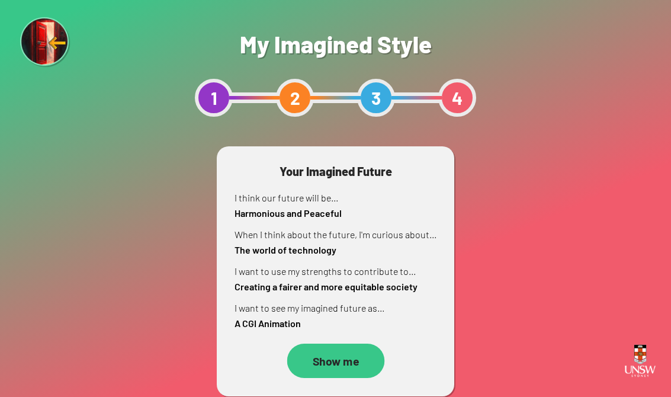
click at [351, 372] on div "Show me" at bounding box center [336, 361] width 98 height 34
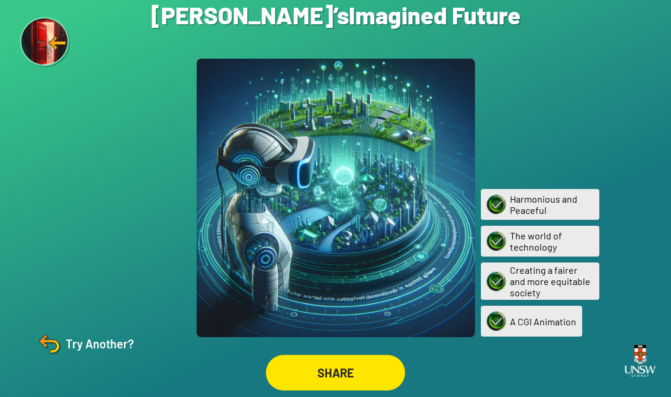
click at [335, 378] on div "SHARE" at bounding box center [335, 373] width 139 height 36
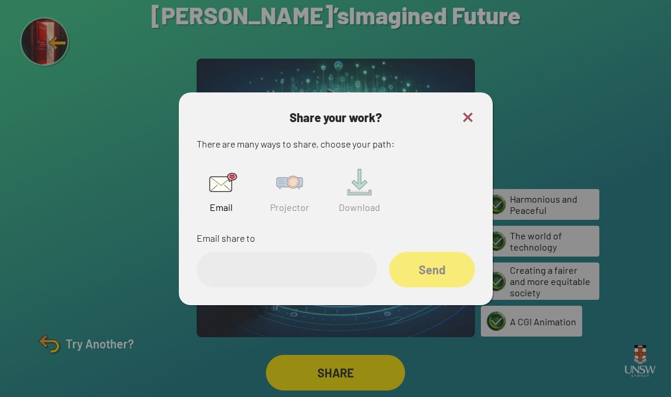
click at [440, 118] on img at bounding box center [468, 117] width 14 height 14
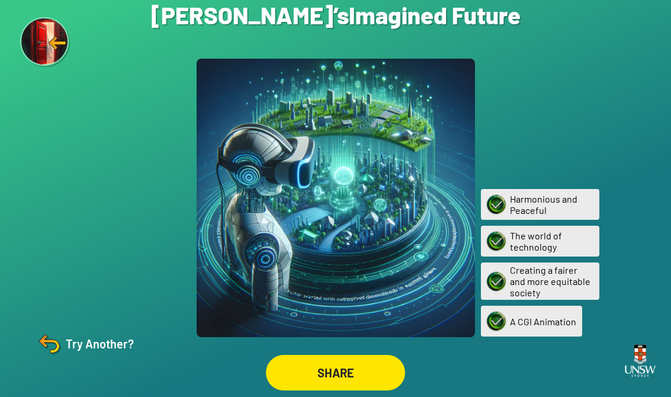
click at [87, 358] on div "Try Another?" at bounding box center [84, 343] width 99 height 28
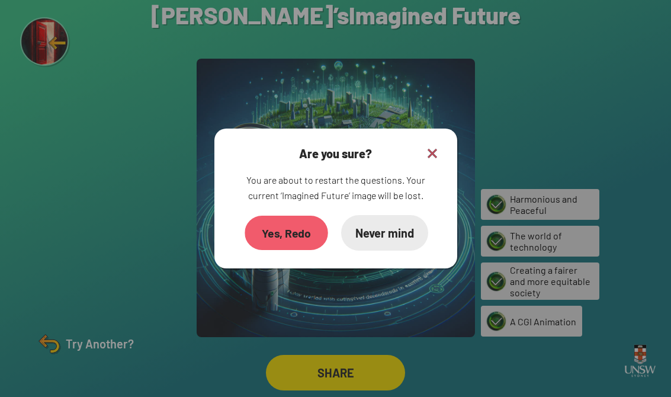
click at [307, 243] on div "Yes, Redo" at bounding box center [287, 233] width 84 height 34
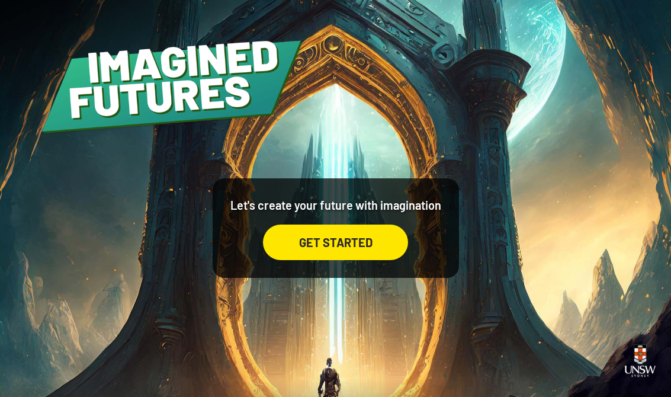
click at [355, 254] on div "GET STARTED" at bounding box center [335, 242] width 145 height 36
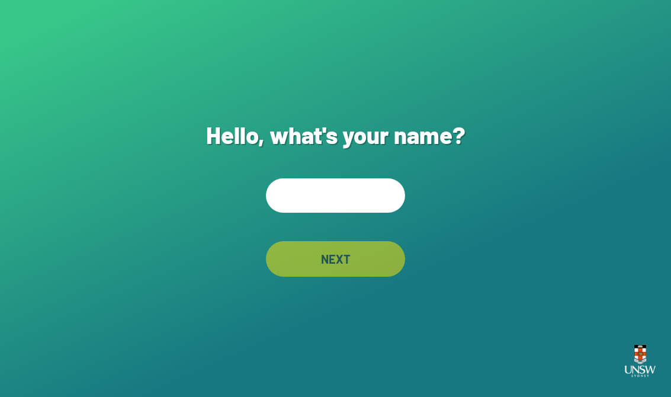
click at [348, 213] on input "text" at bounding box center [335, 195] width 139 height 34
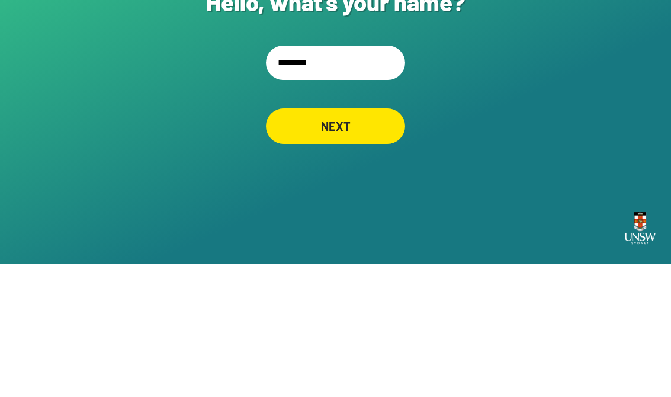
type input "*********"
click at [329, 242] on div "NEXT" at bounding box center [335, 259] width 137 height 35
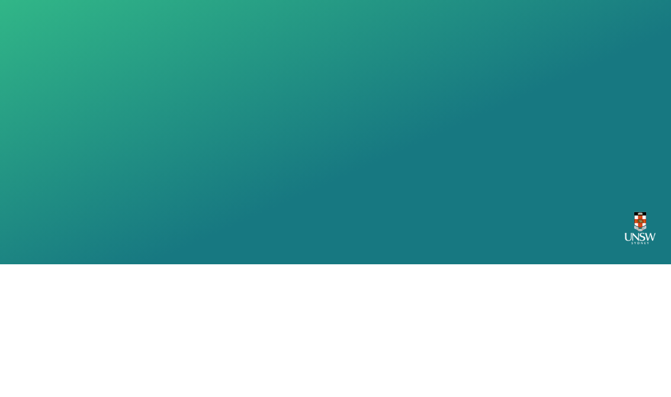
scroll to position [18, 0]
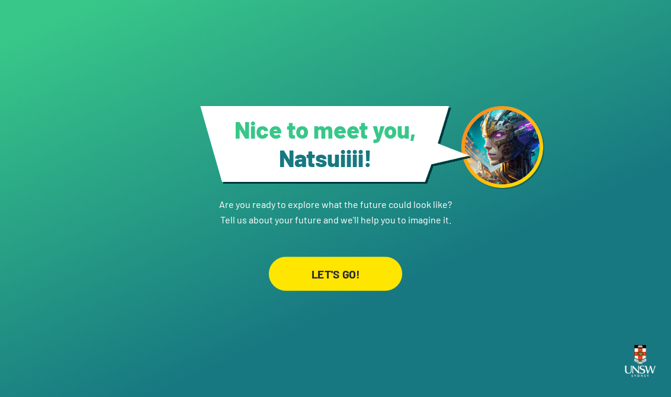
click at [338, 268] on div "LET'S GO!" at bounding box center [335, 273] width 133 height 34
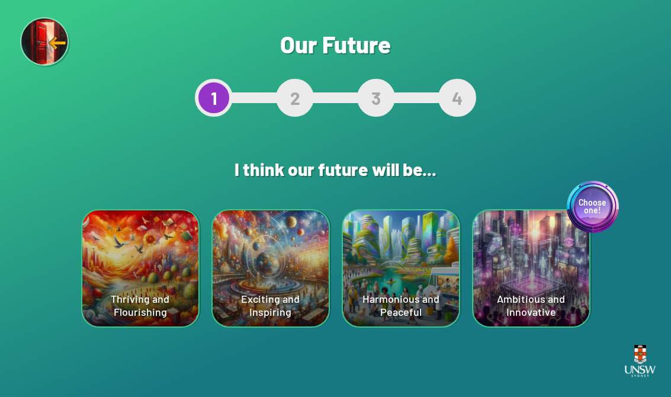
click at [259, 266] on div "Exciting and Inspiring" at bounding box center [271, 268] width 116 height 116
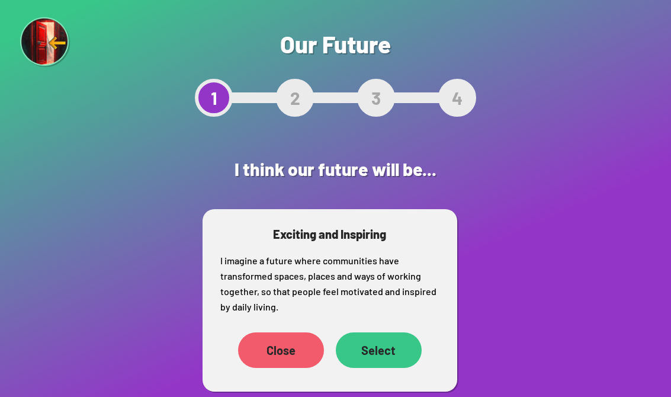
click at [397, 348] on div "Select" at bounding box center [379, 350] width 86 height 36
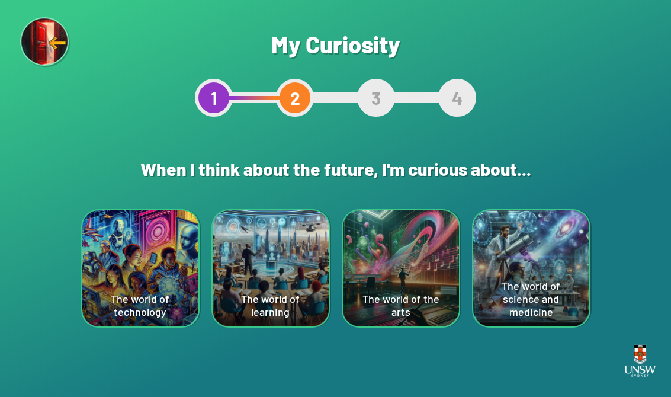
click at [440, 280] on div "The world of science and medicine" at bounding box center [531, 268] width 116 height 116
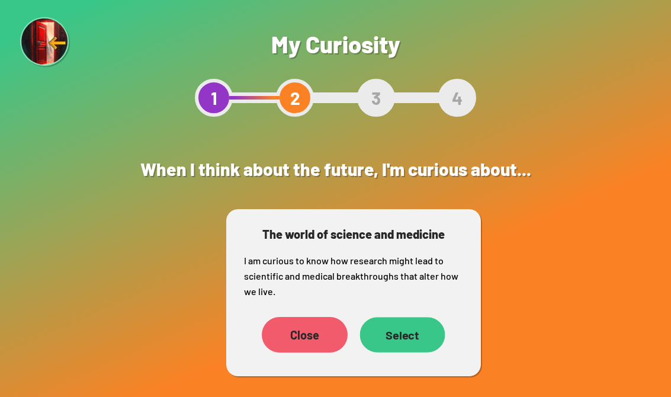
click at [410, 351] on div "Select" at bounding box center [402, 335] width 85 height 36
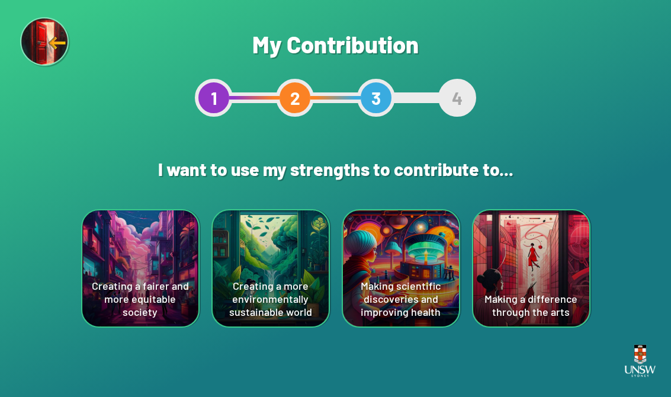
click at [290, 304] on div "Creating a more environmentally sustainable world" at bounding box center [271, 268] width 116 height 116
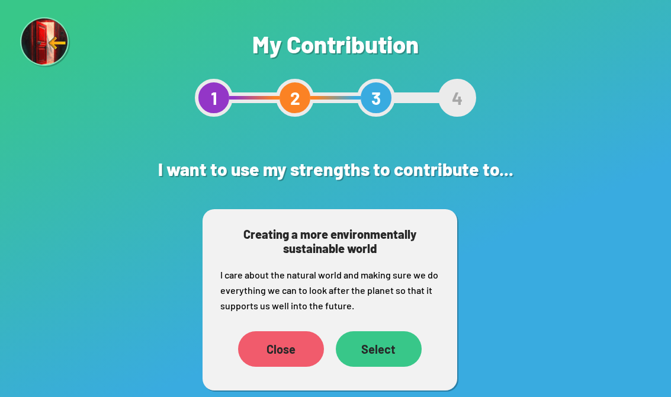
click at [380, 347] on div "Select" at bounding box center [379, 349] width 86 height 36
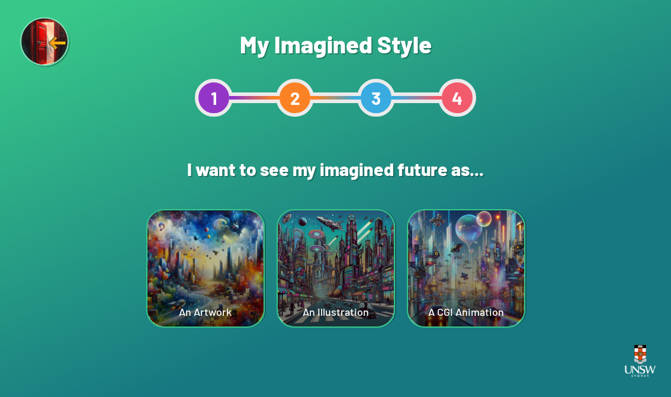
click at [351, 299] on div "An Illustration" at bounding box center [336, 268] width 116 height 116
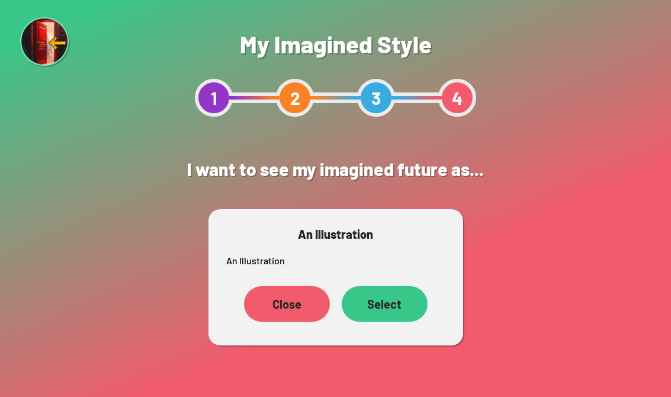
click at [394, 317] on div "Select" at bounding box center [385, 304] width 86 height 36
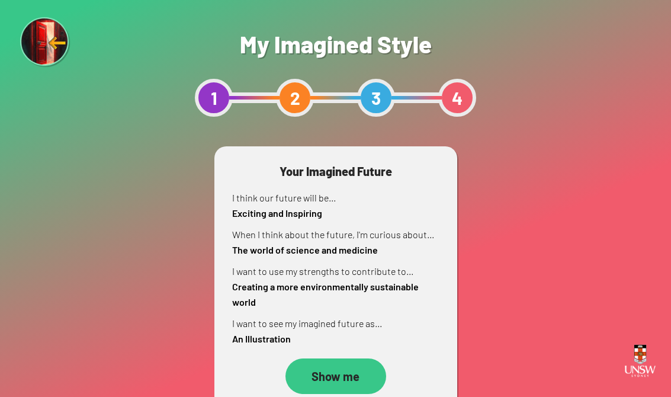
click at [349, 370] on div "Show me" at bounding box center [335, 376] width 101 height 36
